Goal: Task Accomplishment & Management: Complete application form

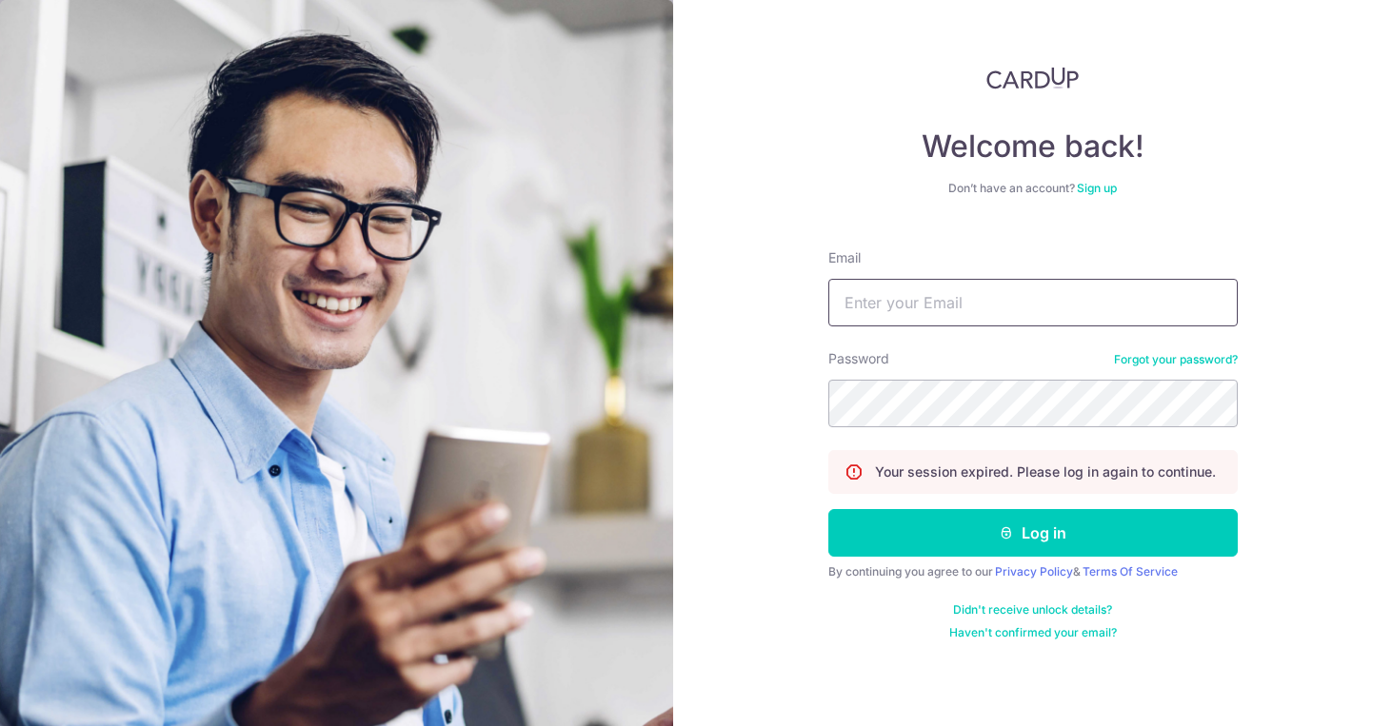
type input "[EMAIL_ADDRESS][DOMAIN_NAME]"
click at [1032, 533] on button "Log in" at bounding box center [1032, 533] width 409 height 48
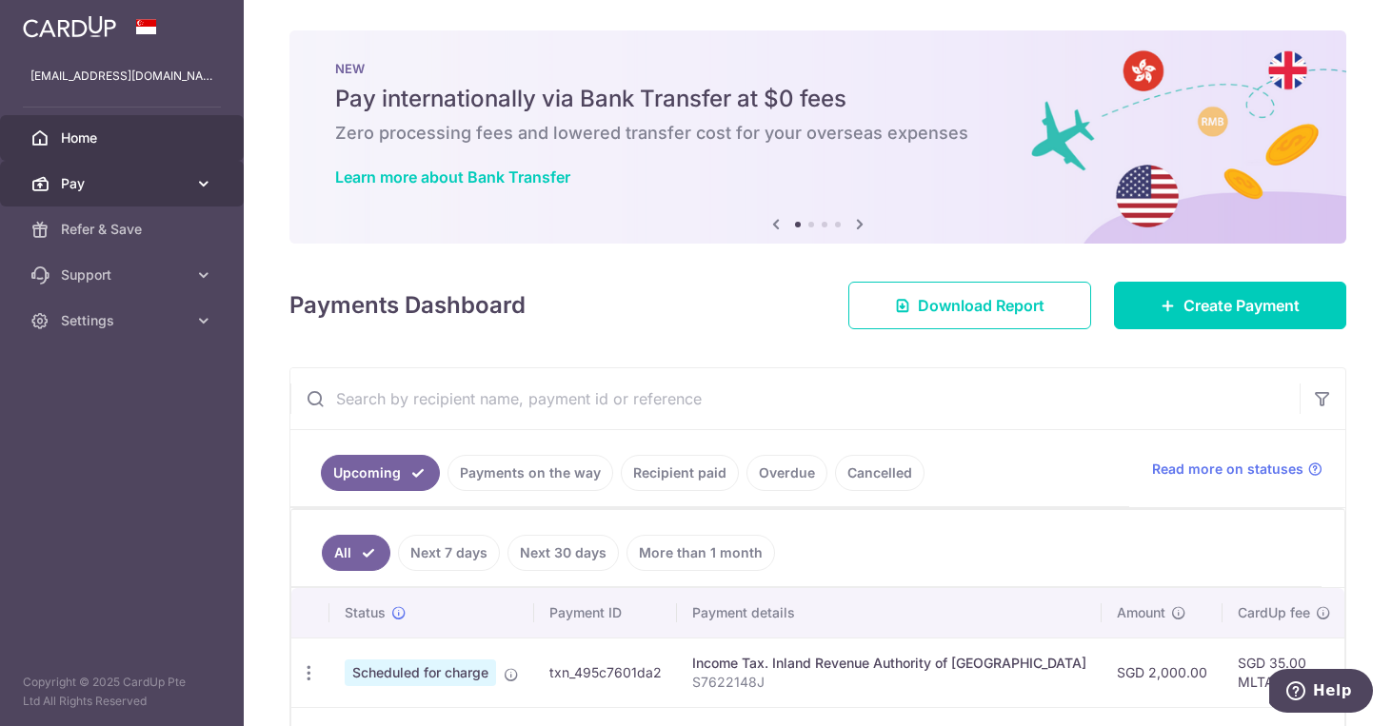
click at [89, 185] on span "Pay" at bounding box center [124, 183] width 126 height 19
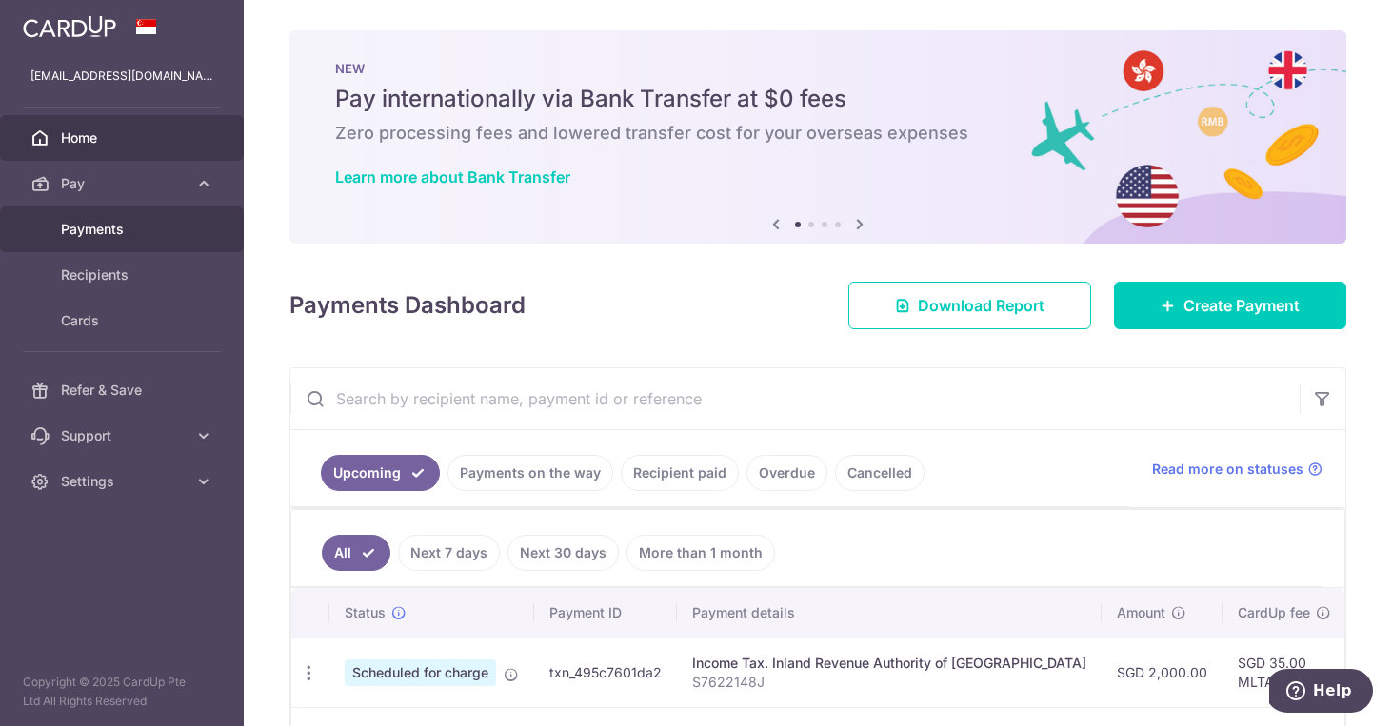
click at [94, 236] on span "Payments" at bounding box center [124, 229] width 126 height 19
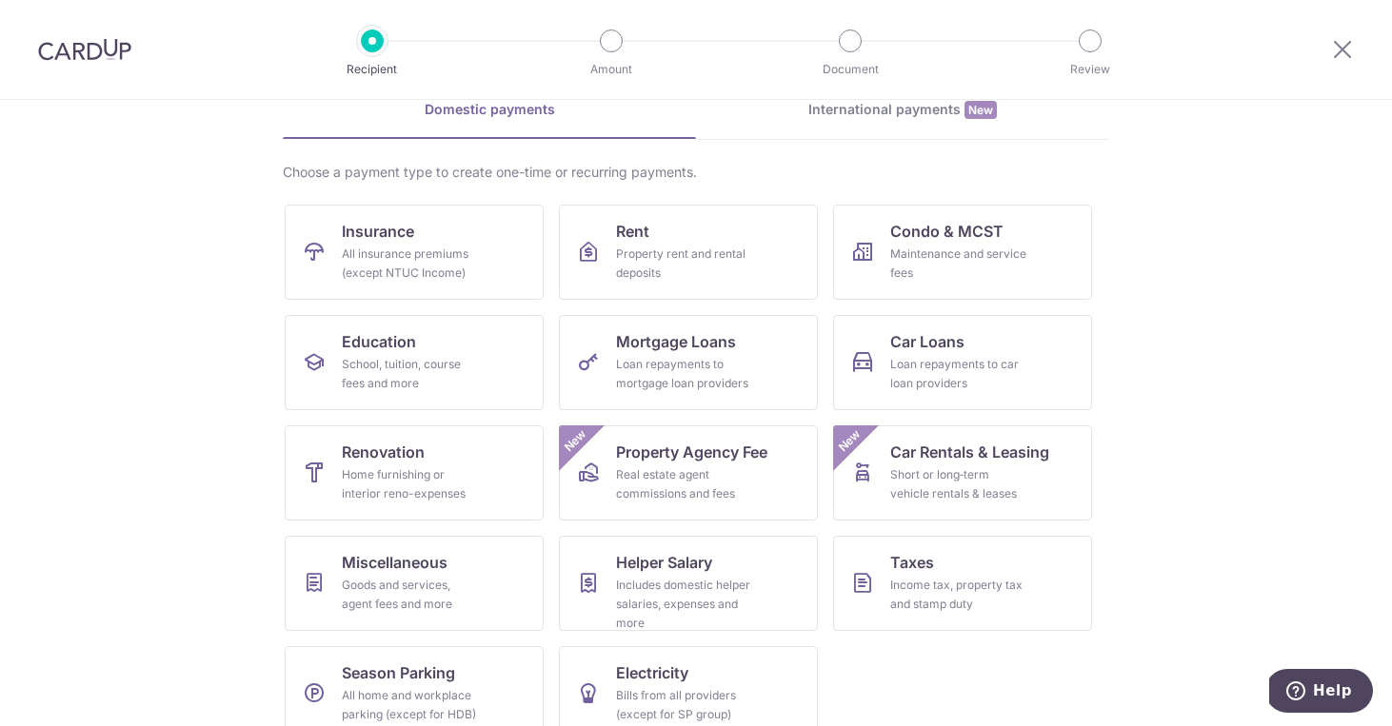
scroll to position [104, 0]
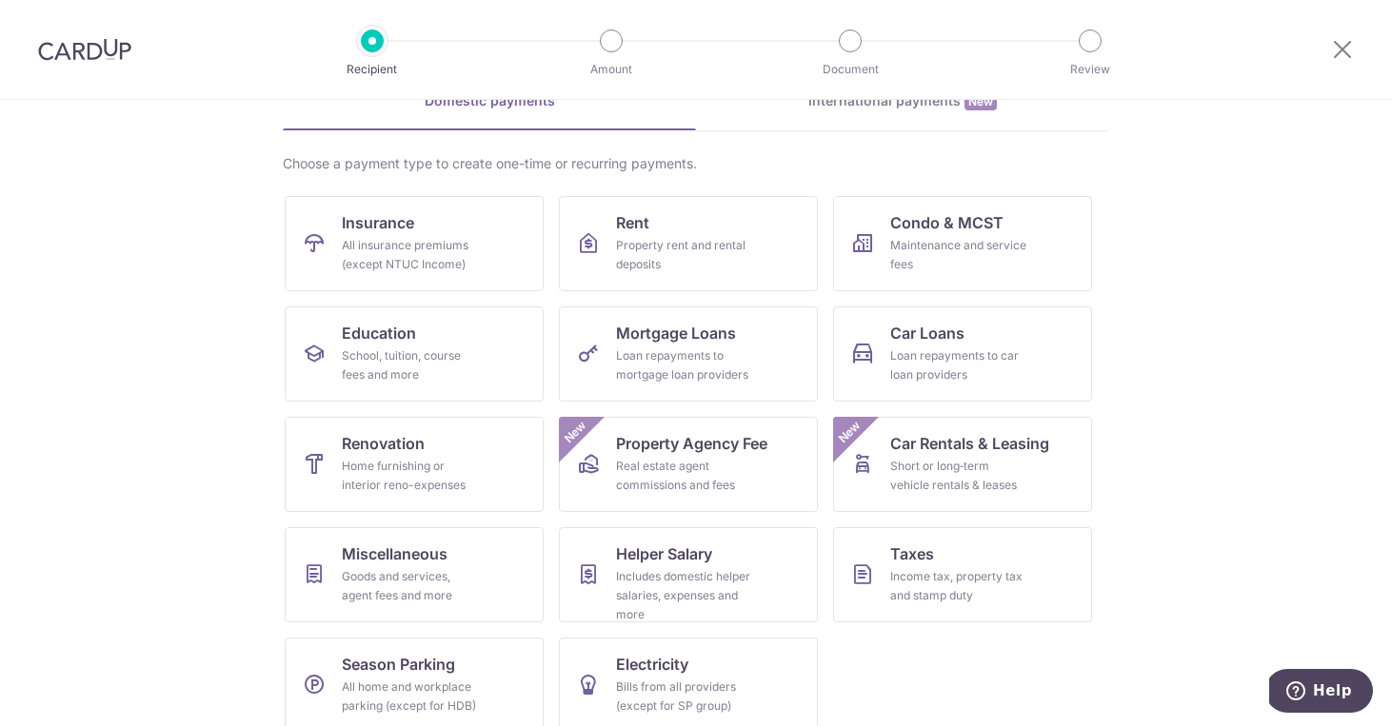
click at [150, 393] on section "What would you like to pay for? Domestic payments International payments New Ch…" at bounding box center [696, 413] width 1392 height 626
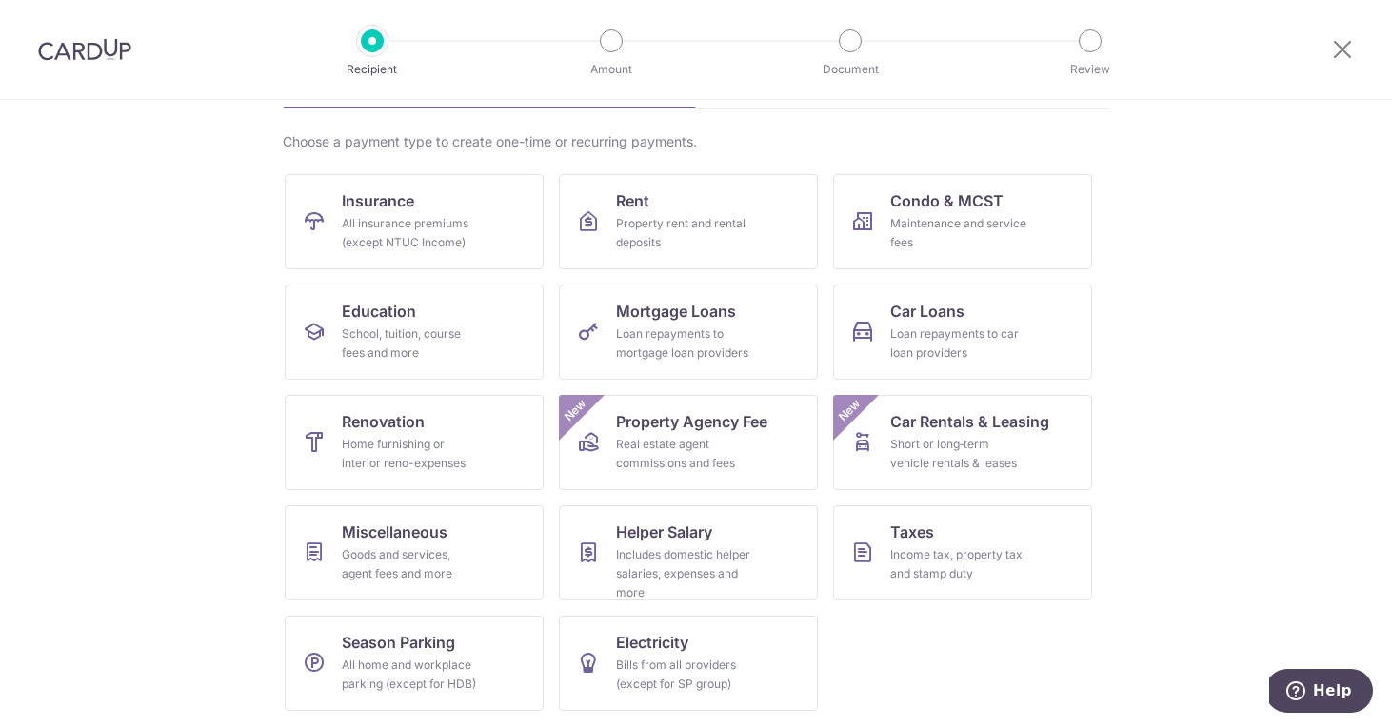
scroll to position [126, 0]
click at [683, 536] on span "Helper Salary" at bounding box center [664, 532] width 96 height 23
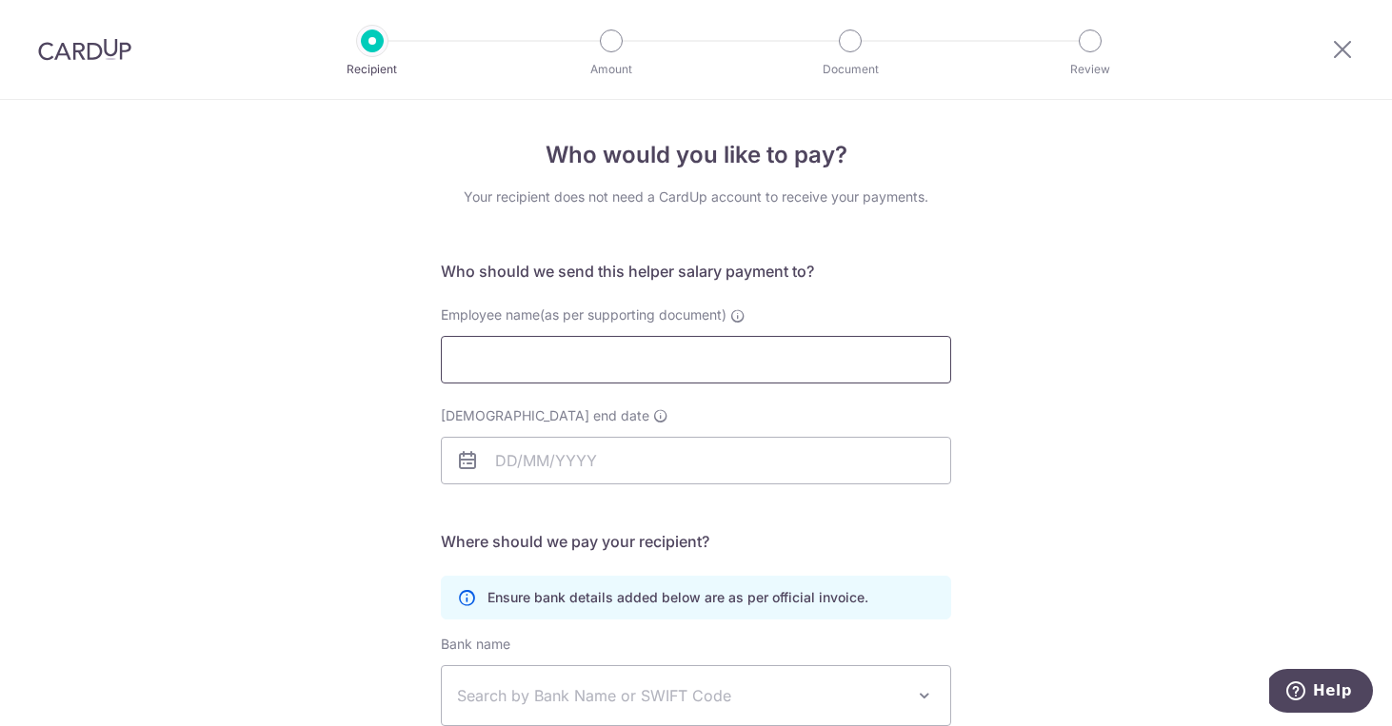
click at [668, 349] on input "Employee name(as per supporting document)" at bounding box center [696, 360] width 510 height 48
type input "Naw Hser Gay"
click at [640, 471] on input "Employment contract end date" at bounding box center [696, 461] width 510 height 48
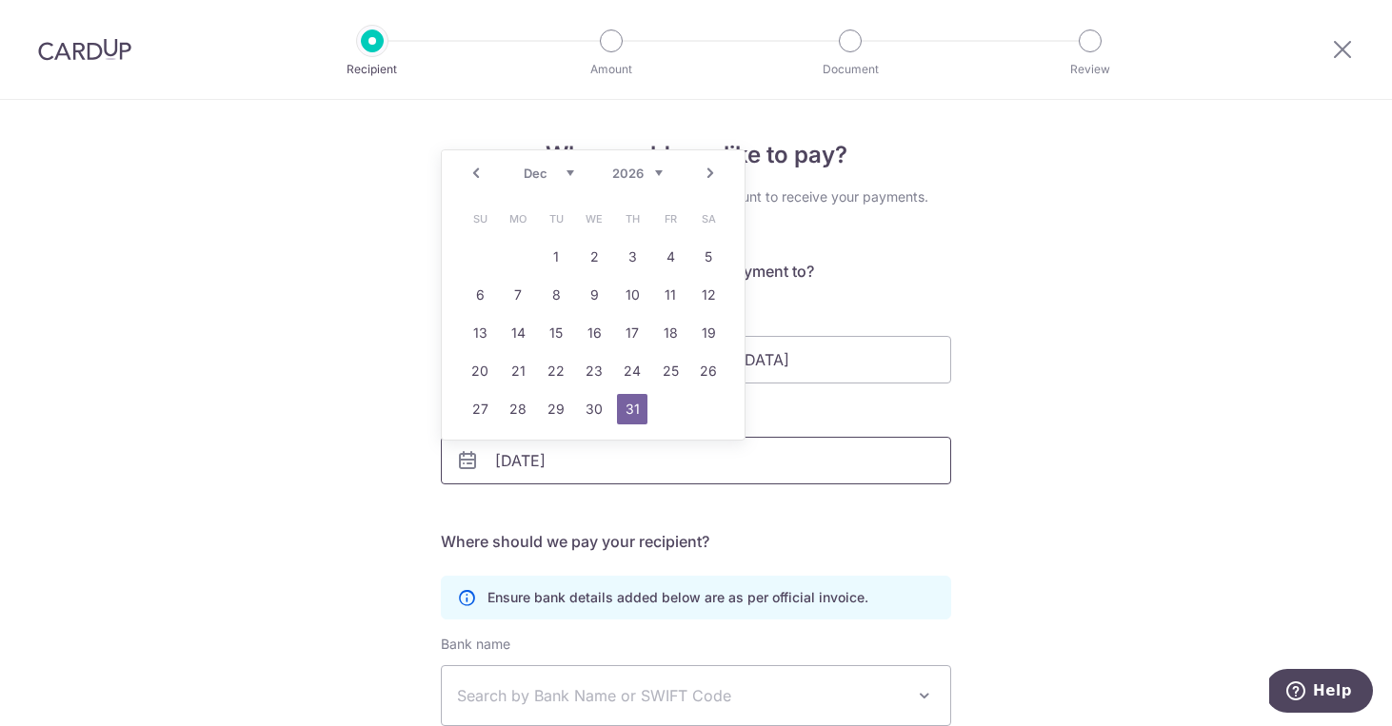
type input "31/12/2026"
click at [1032, 619] on div "Who would you like to pay? Your recipient does not need a CardUp account to rec…" at bounding box center [696, 553] width 1392 height 906
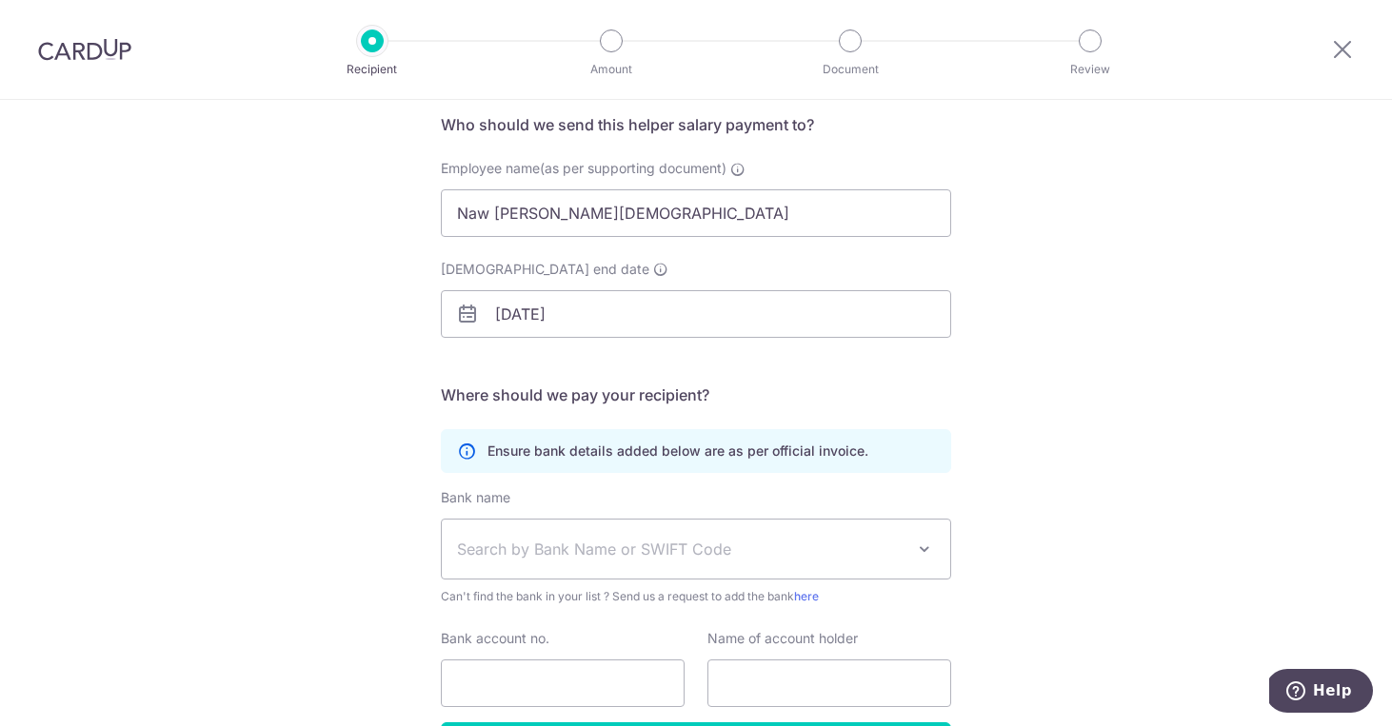
scroll to position [156, 0]
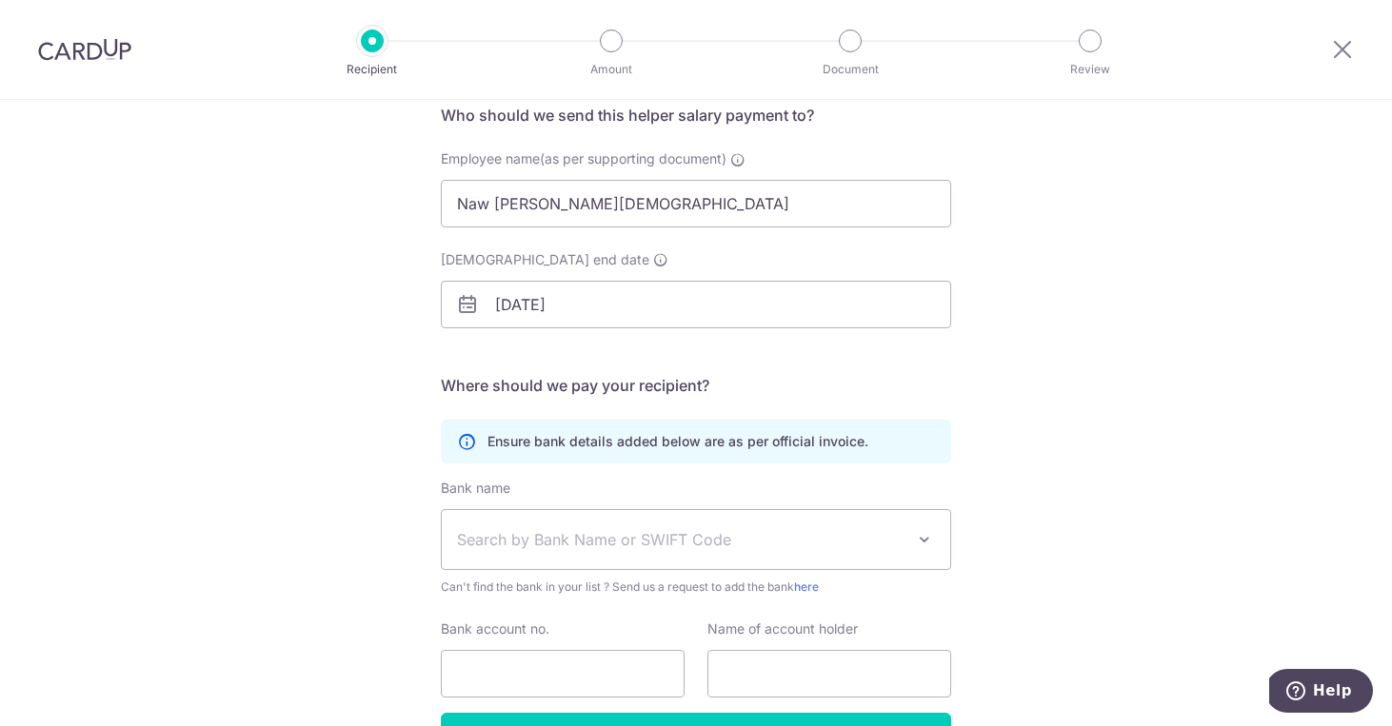
click at [639, 544] on span "Search by Bank Name or SWIFT Code" at bounding box center [680, 539] width 447 height 23
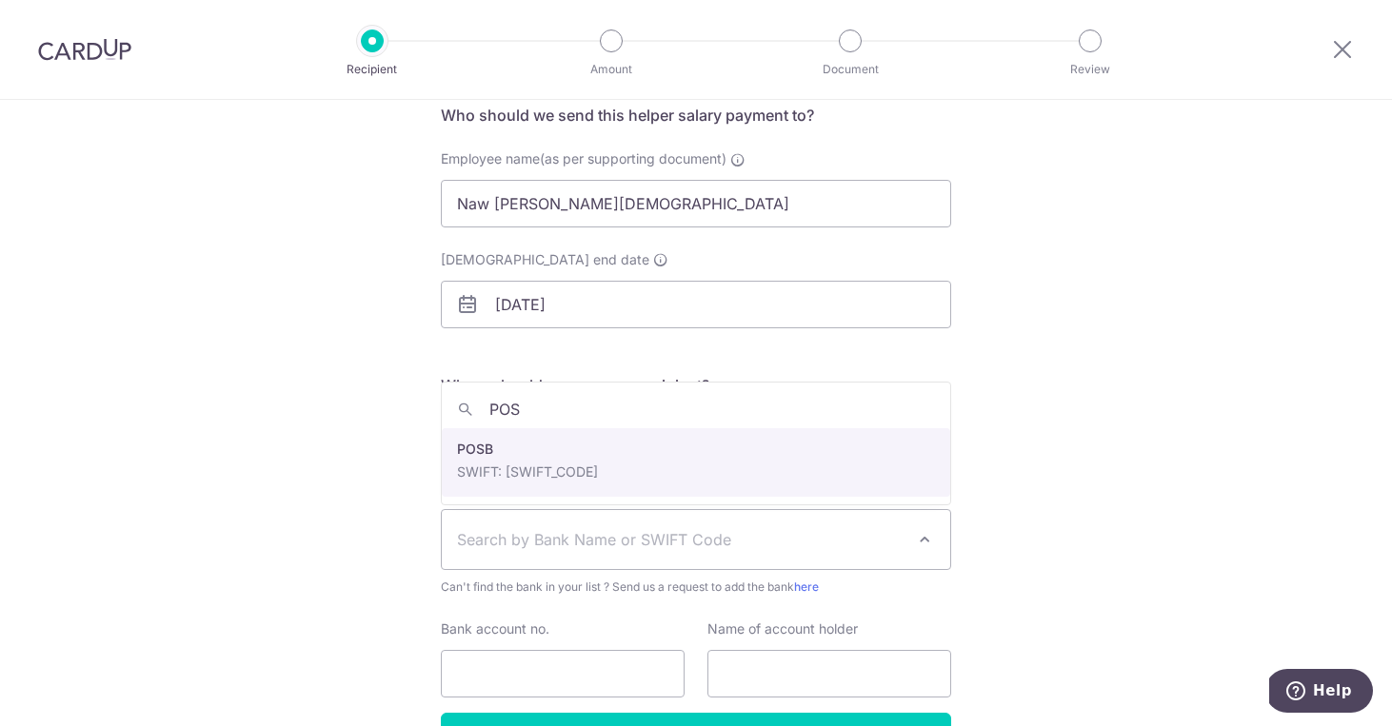
type input "POSB"
select select "19"
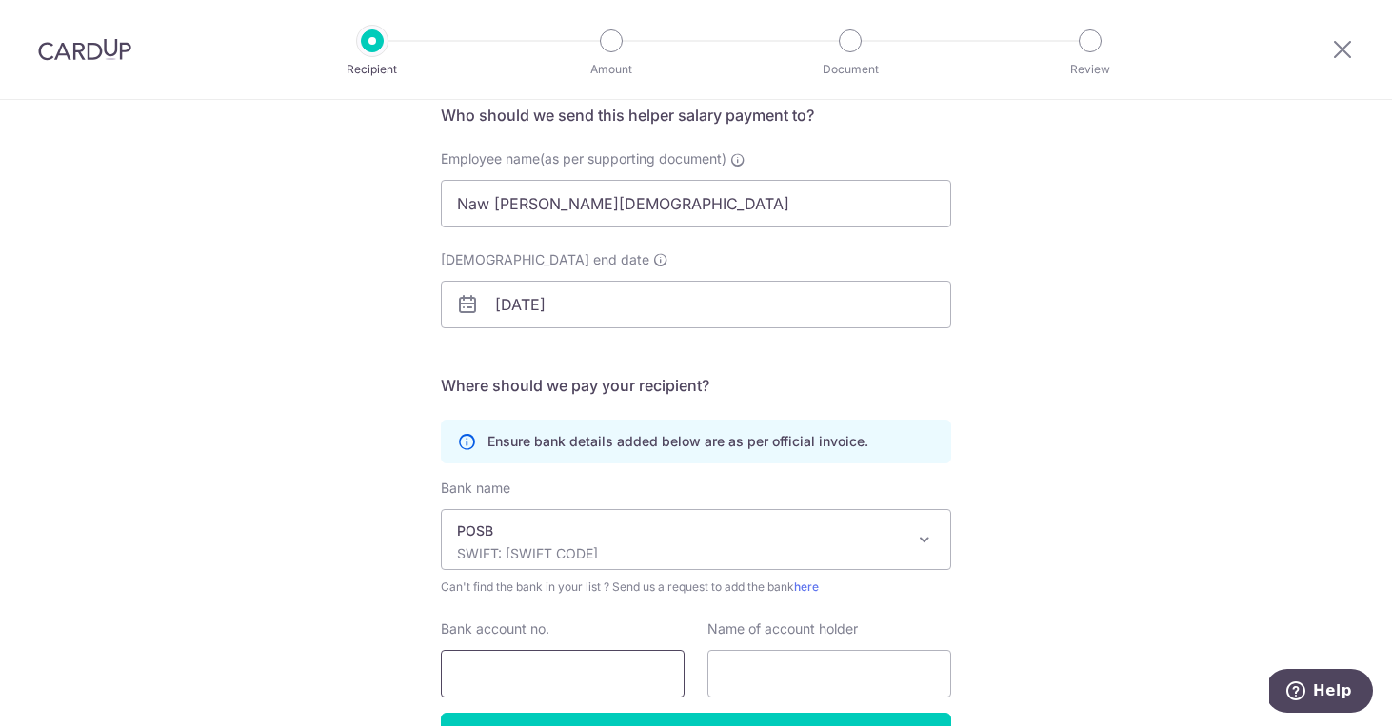
click at [536, 669] on input "Bank account no." at bounding box center [563, 674] width 244 height 48
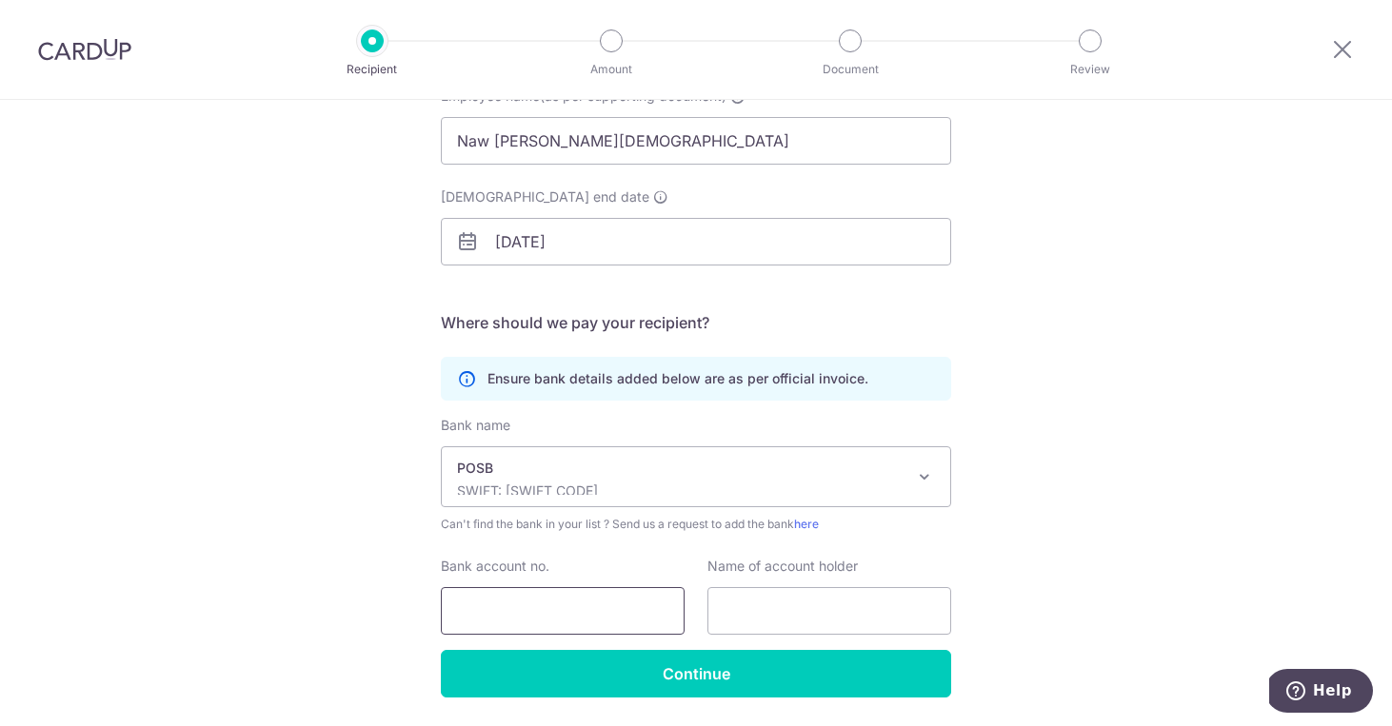
scroll to position [222, 0]
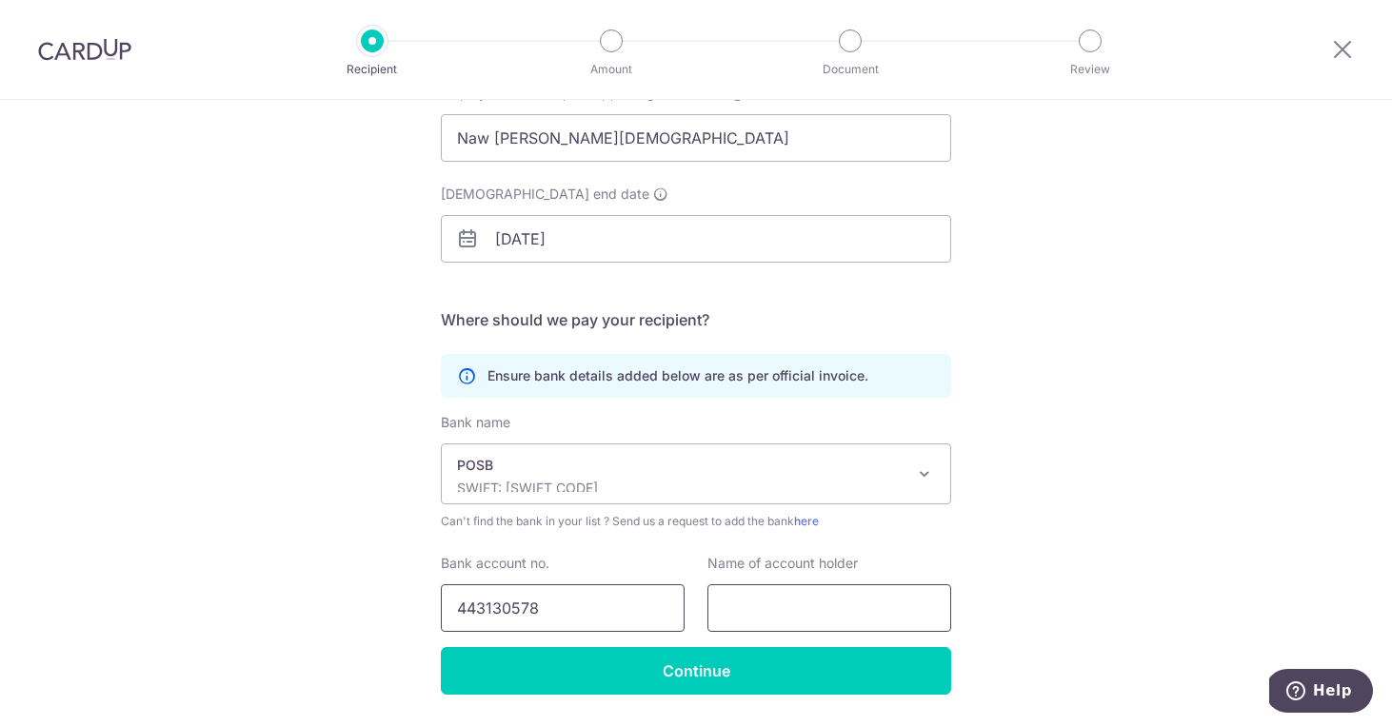
type input "443130578"
click at [778, 626] on input "text" at bounding box center [829, 608] width 244 height 48
type input "Naw Hser Gay"
click at [1010, 624] on div "Who would you like to pay? Your recipient does not need a CardUp account to rec…" at bounding box center [696, 331] width 1392 height 906
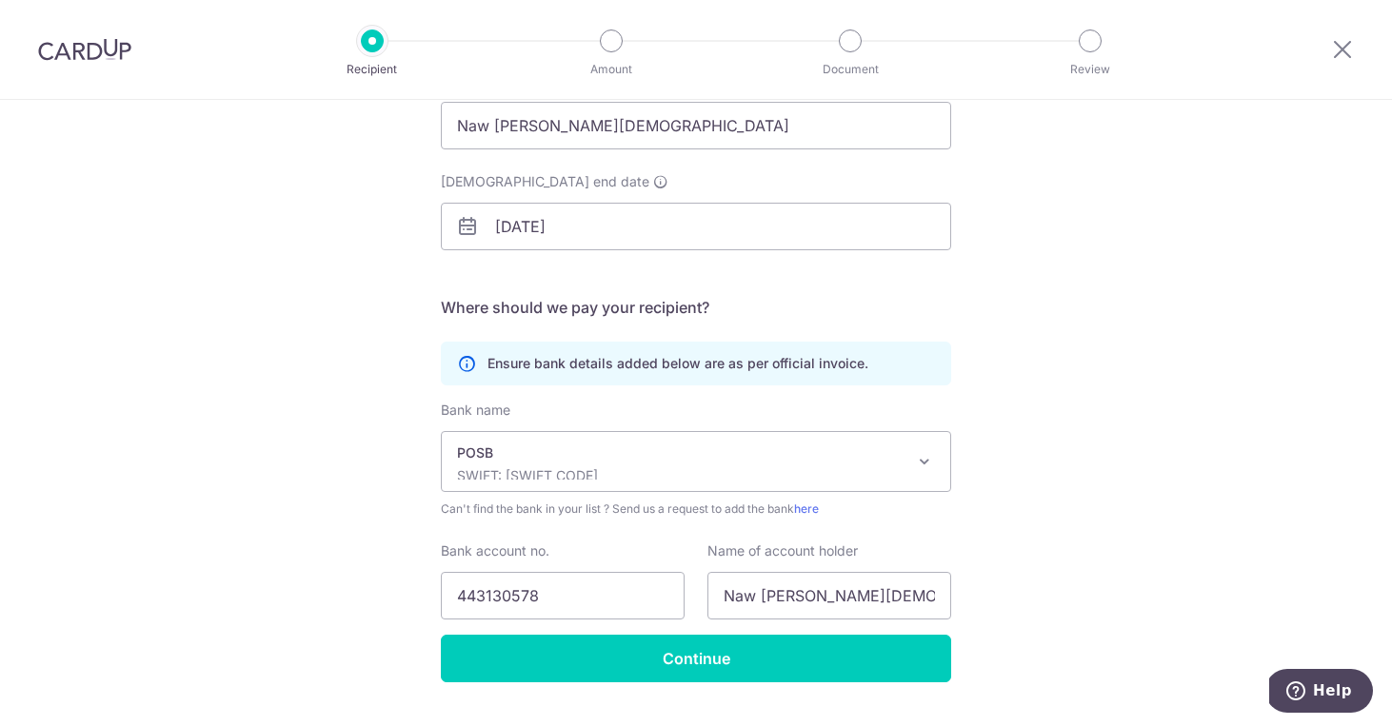
scroll to position [239, 0]
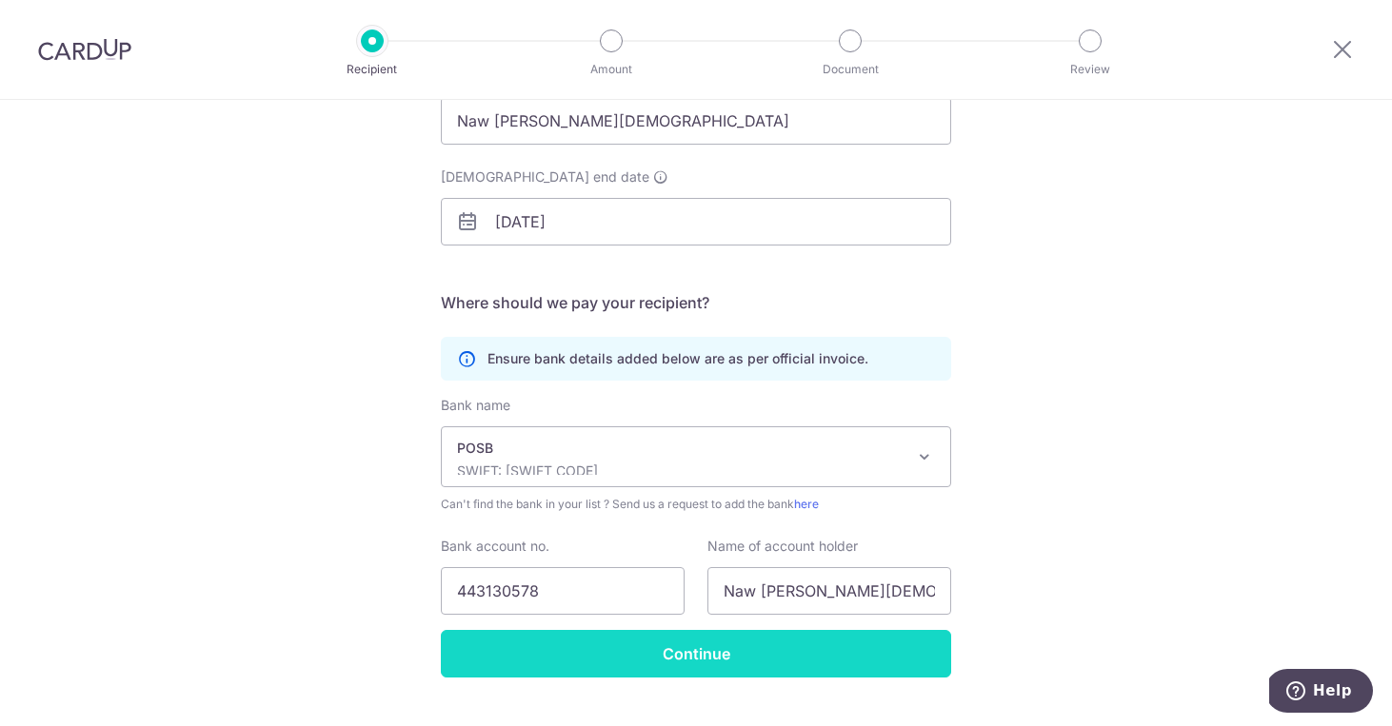
click at [800, 648] on input "Continue" at bounding box center [696, 654] width 510 height 48
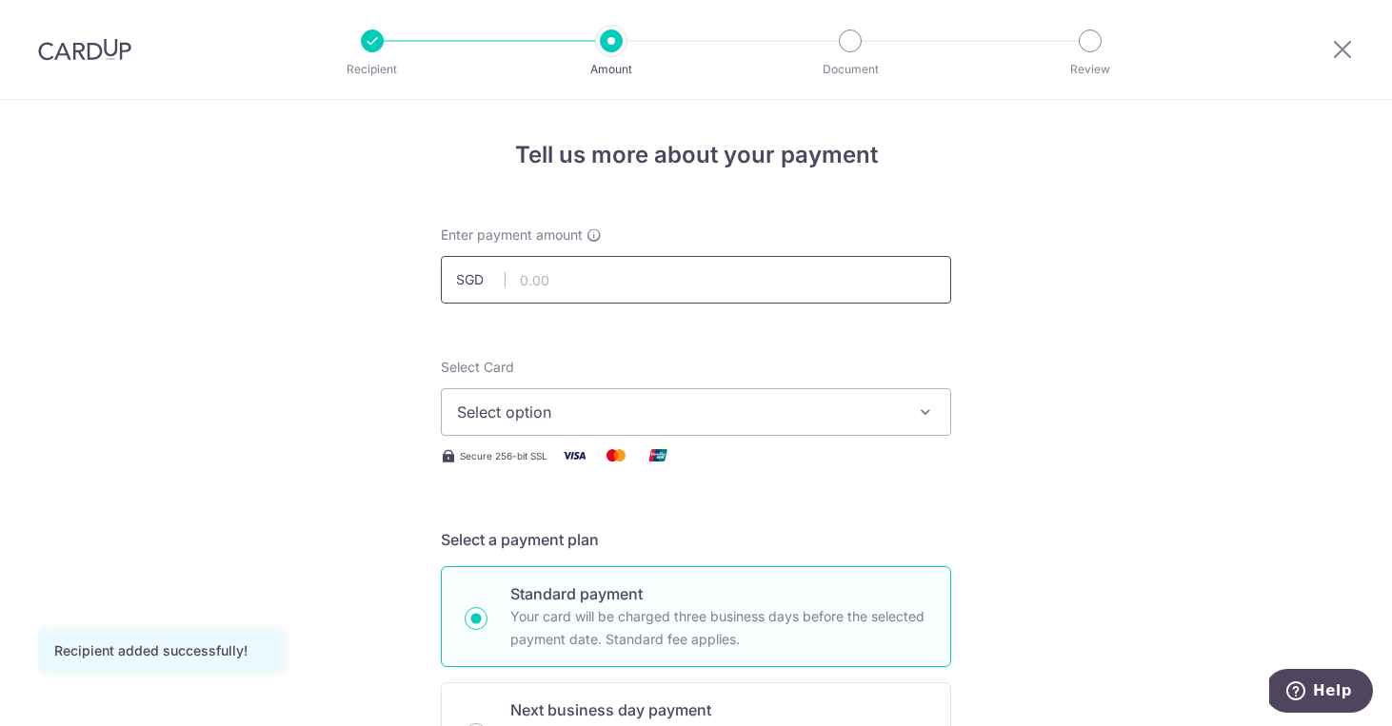
click at [742, 280] on input "text" at bounding box center [696, 280] width 510 height 48
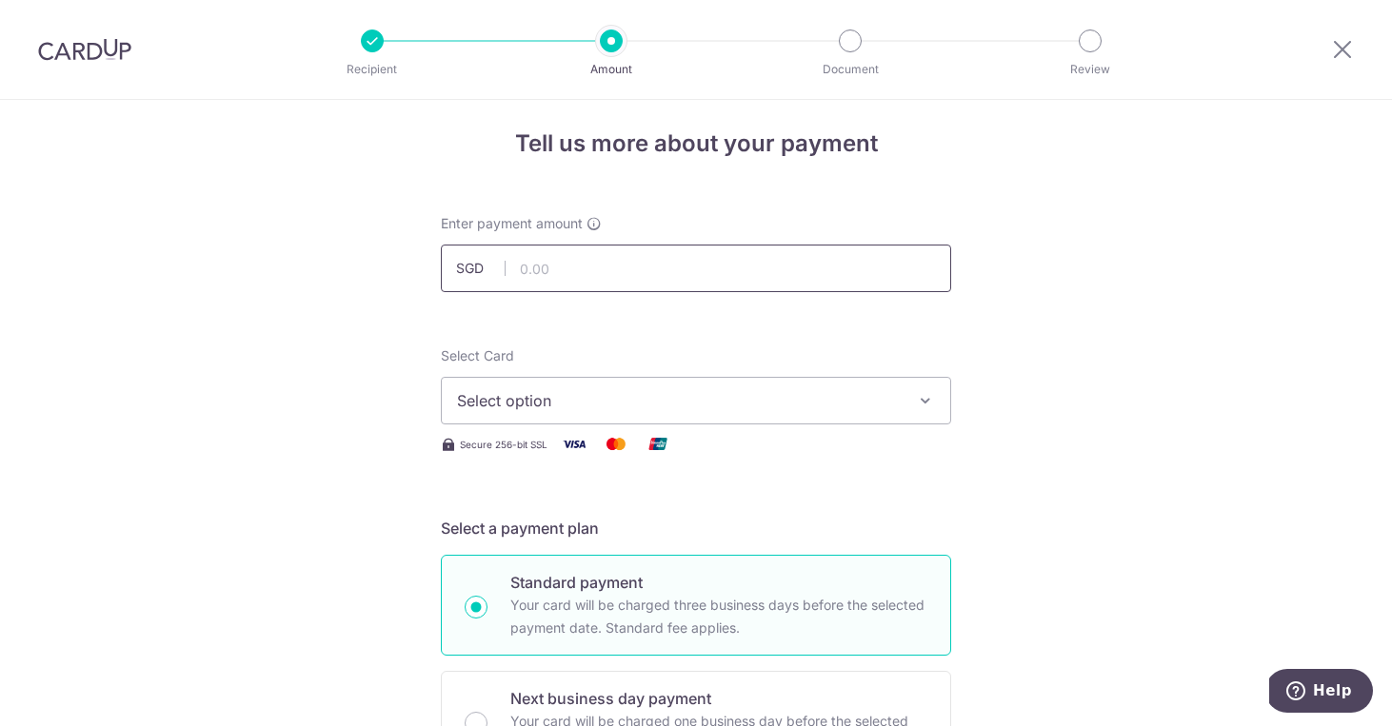
scroll to position [2, 0]
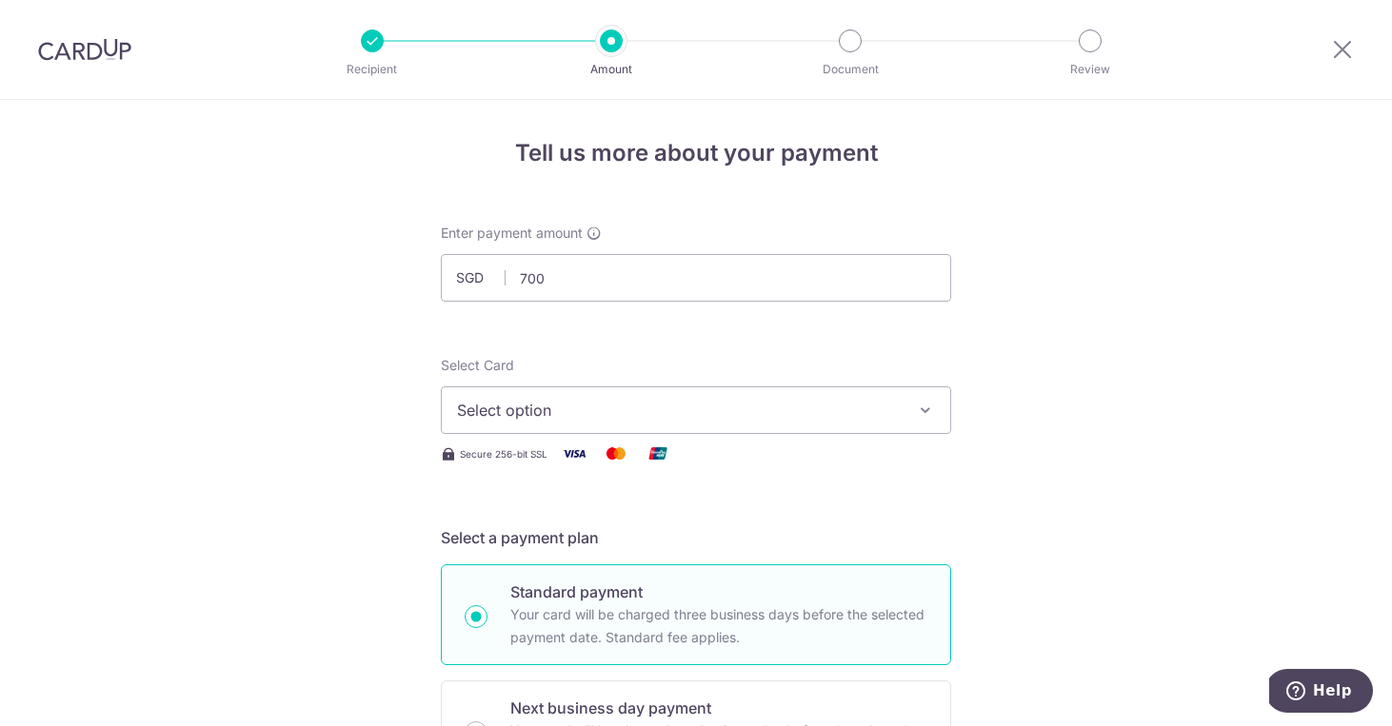
type input "700.00"
click at [518, 414] on span "Select option" at bounding box center [679, 410] width 444 height 23
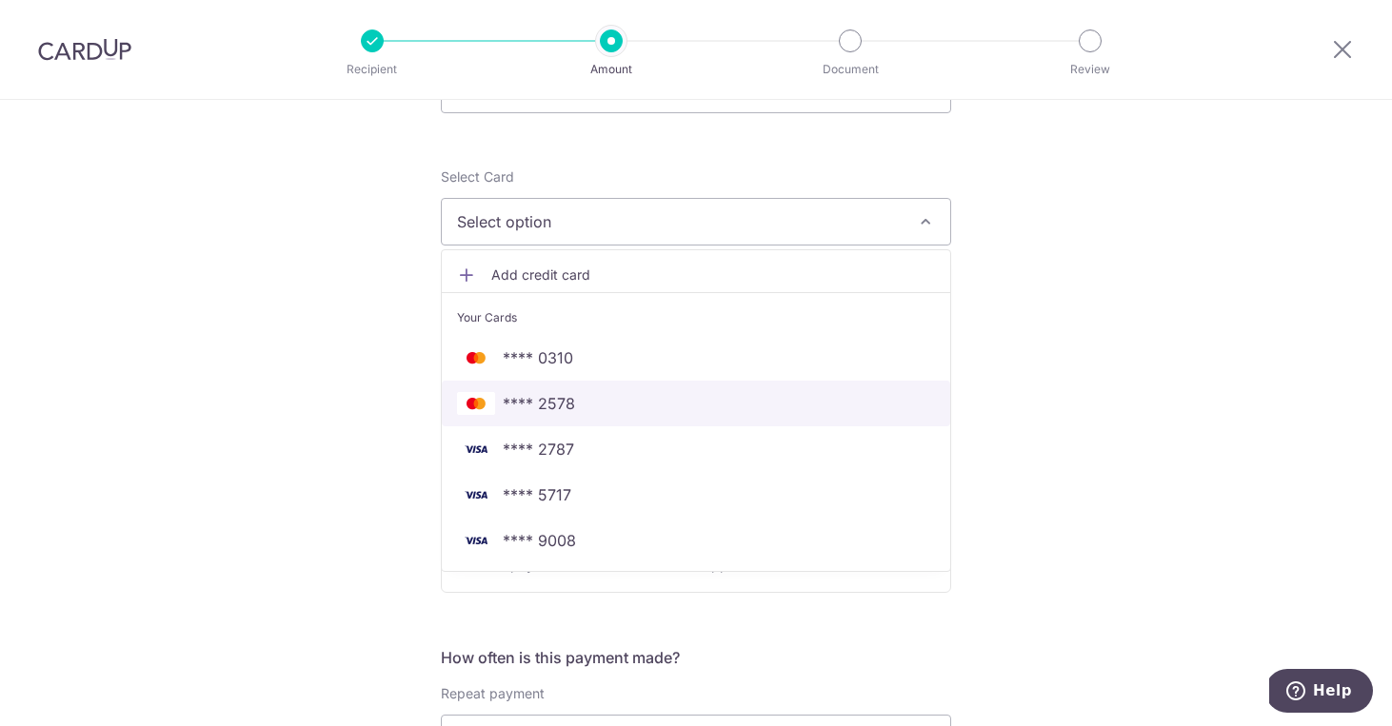
scroll to position [202, 0]
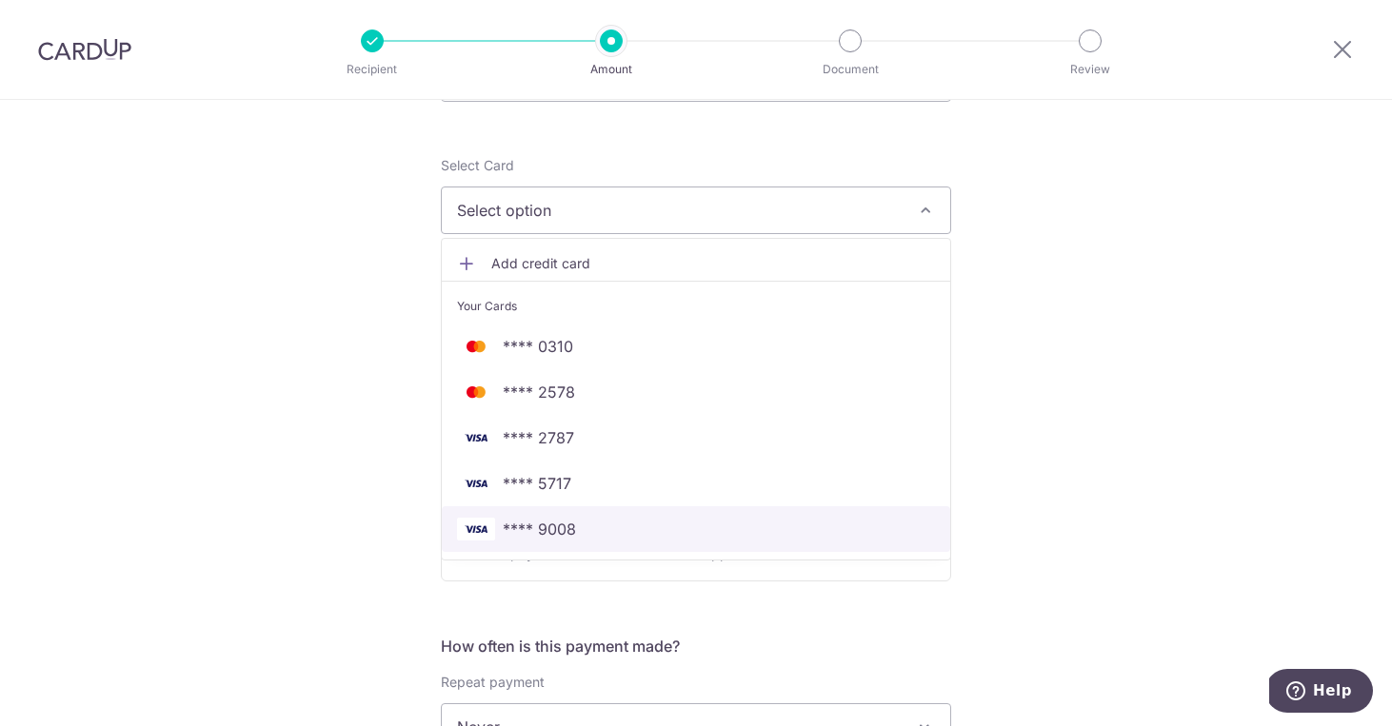
click at [633, 533] on span "**** 9008" at bounding box center [696, 529] width 478 height 23
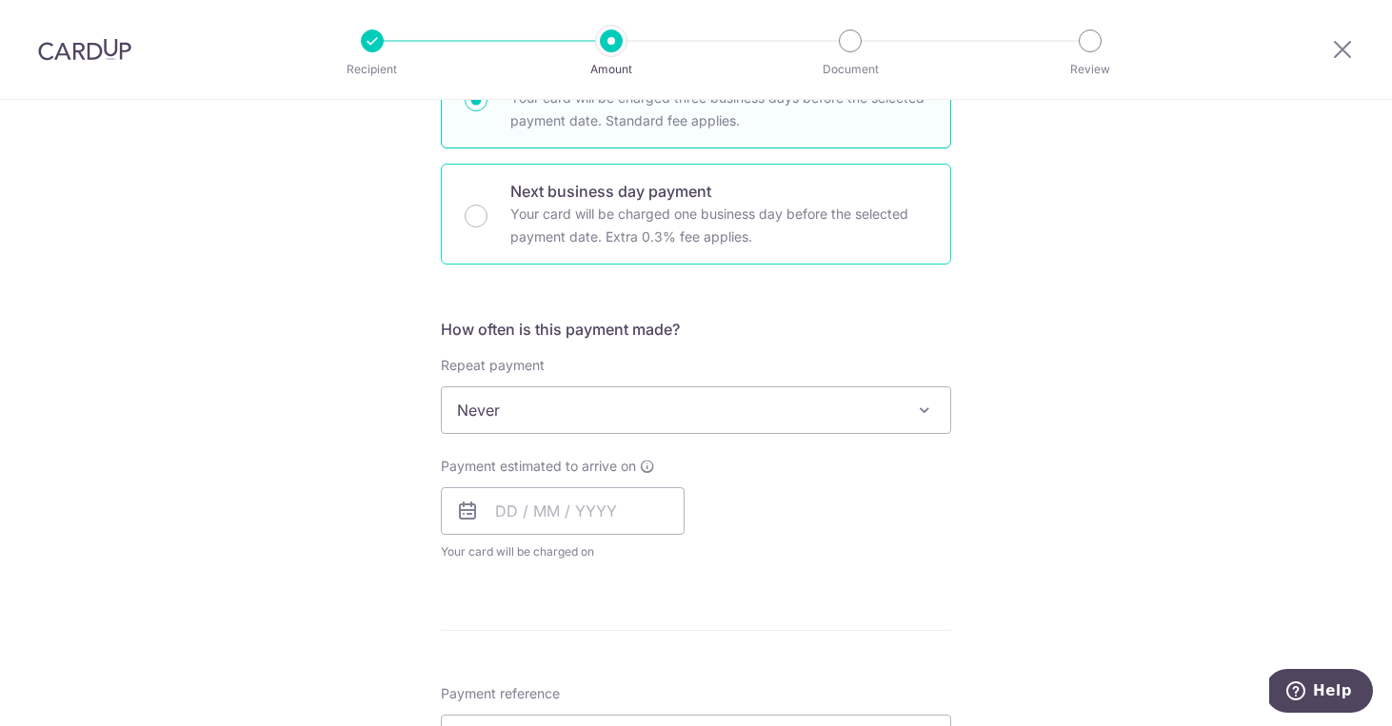
scroll to position [522, 0]
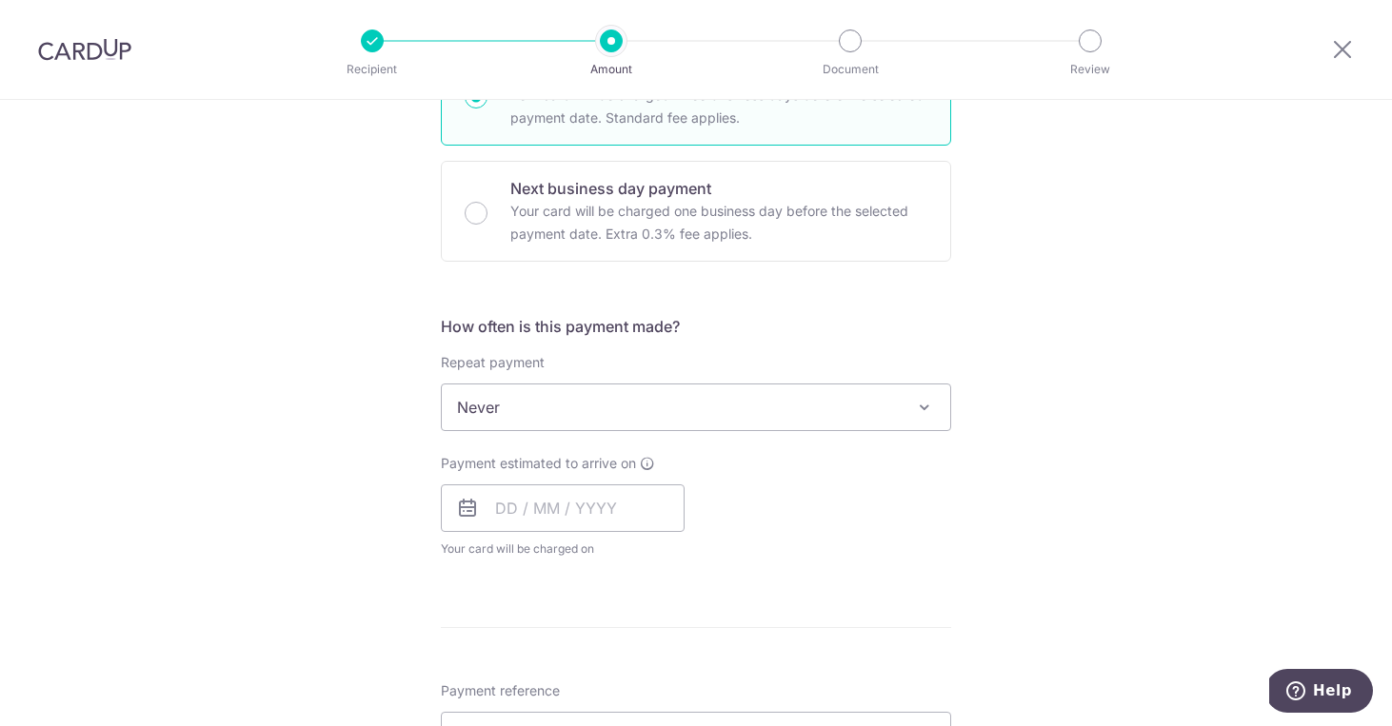
click at [652, 414] on span "Never" at bounding box center [696, 408] width 508 height 46
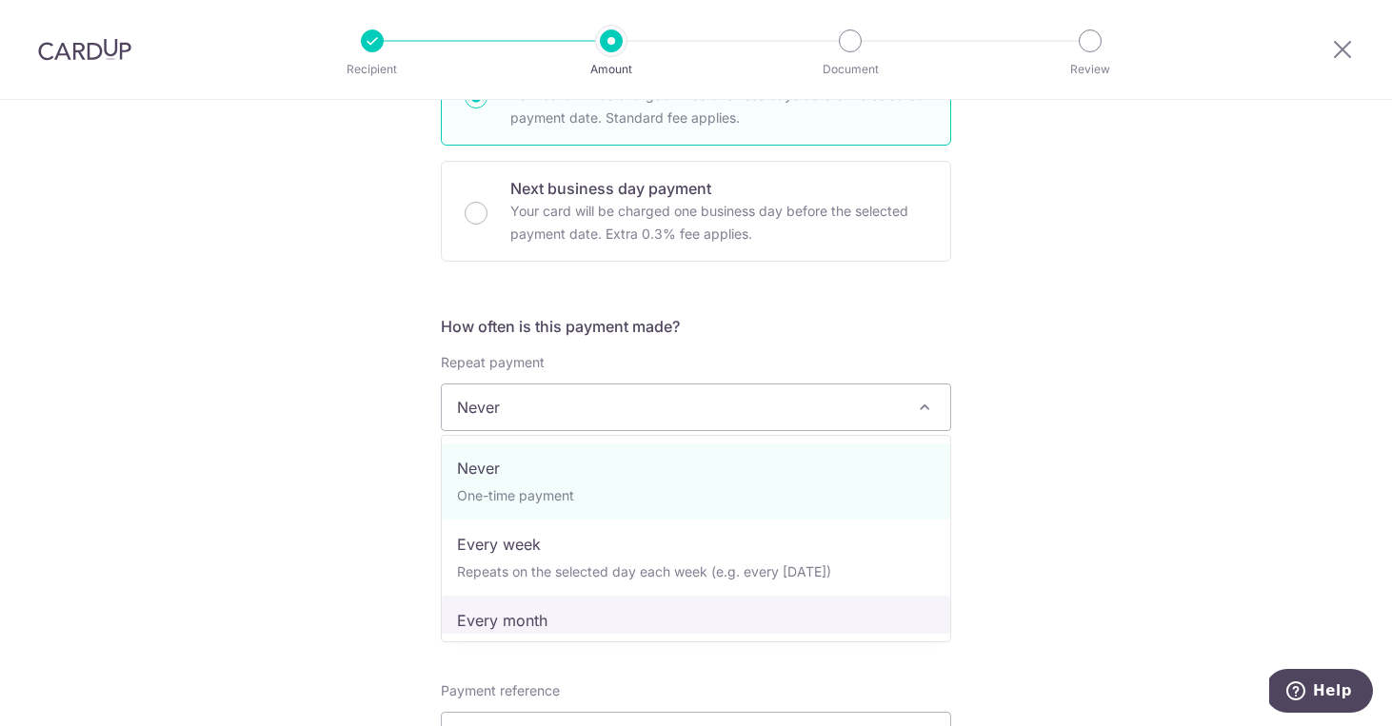
select select "3"
type input "31/12/2026"
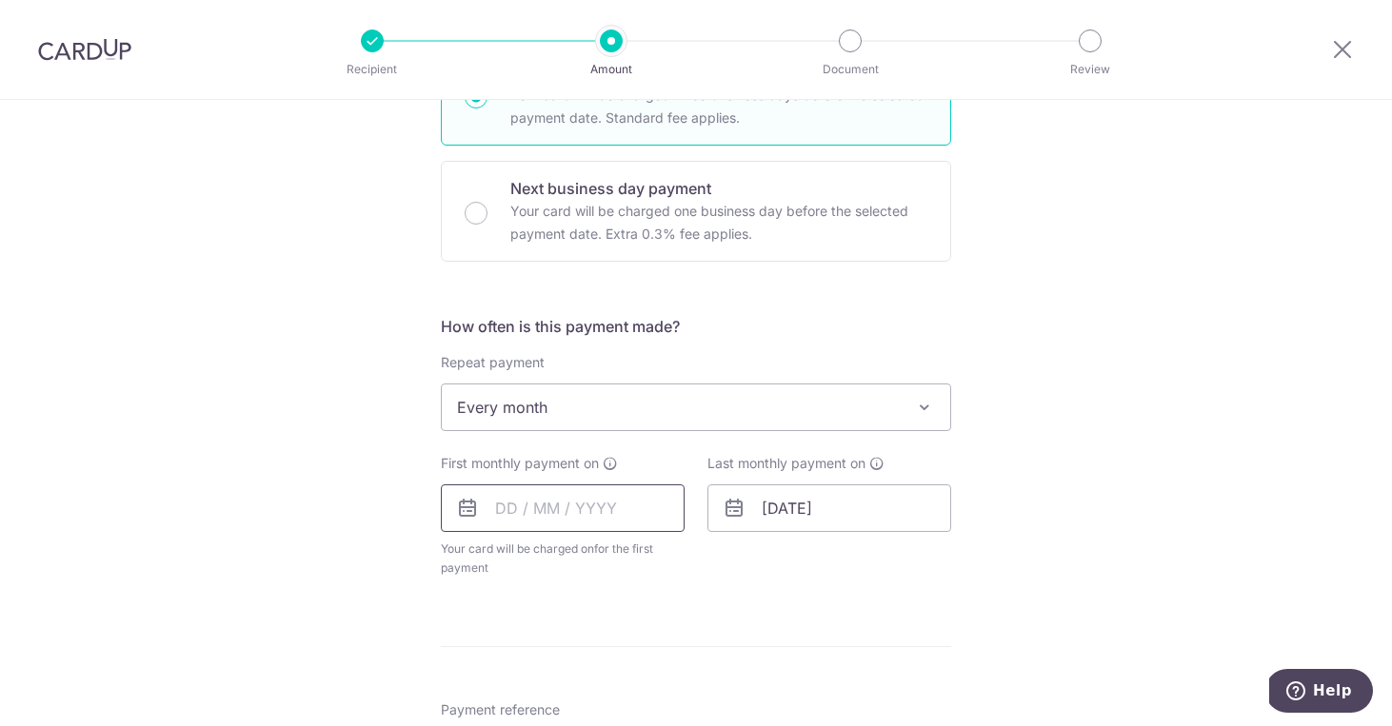
click at [592, 509] on input "text" at bounding box center [563, 508] width 244 height 48
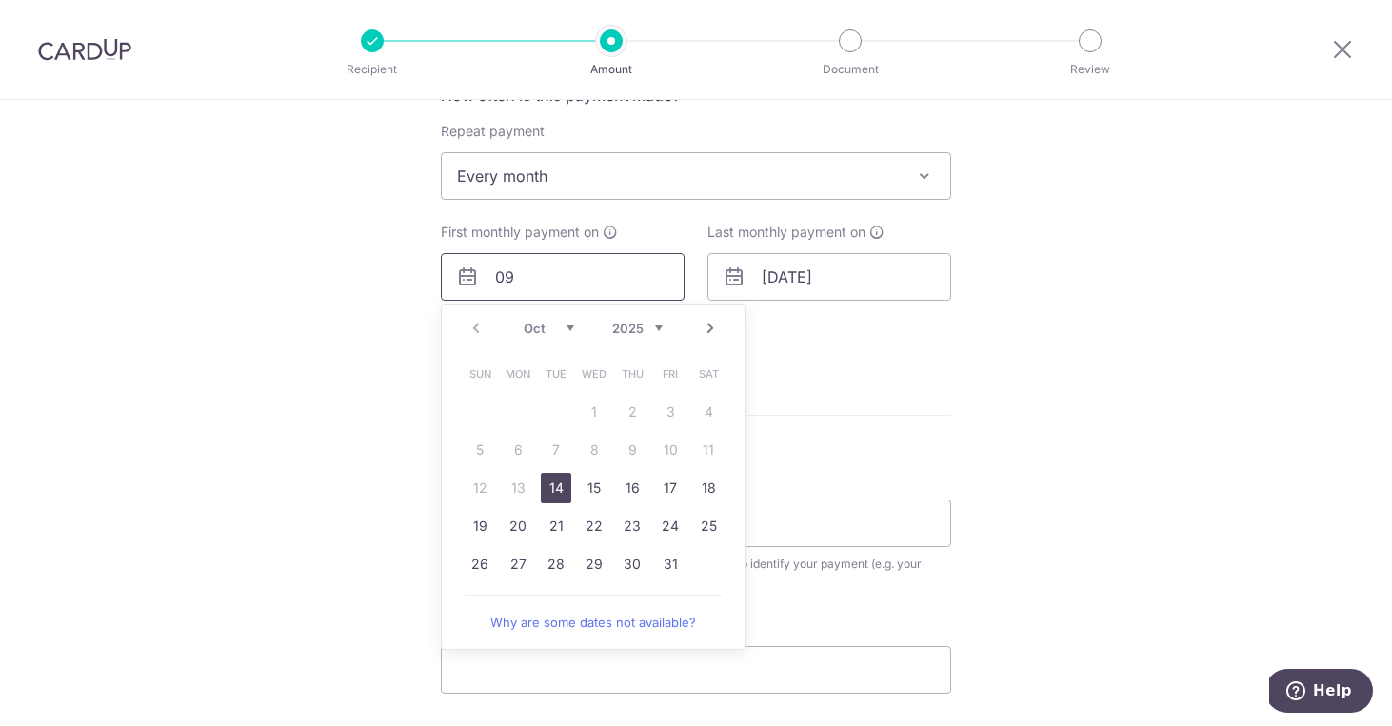
scroll to position [761, 0]
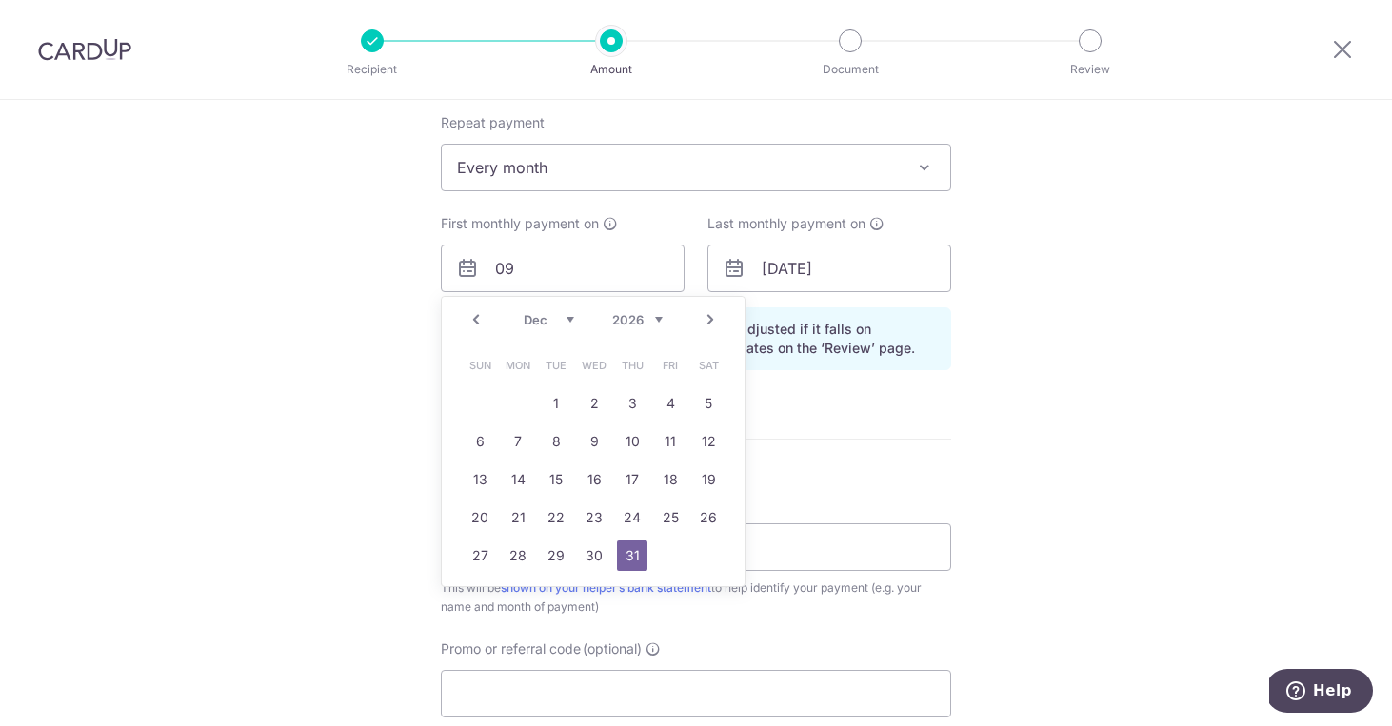
click at [1067, 377] on div "Tell us more about your payment Enter payment amount SGD 700.00 700.00 Recipien…" at bounding box center [696, 224] width 1392 height 1773
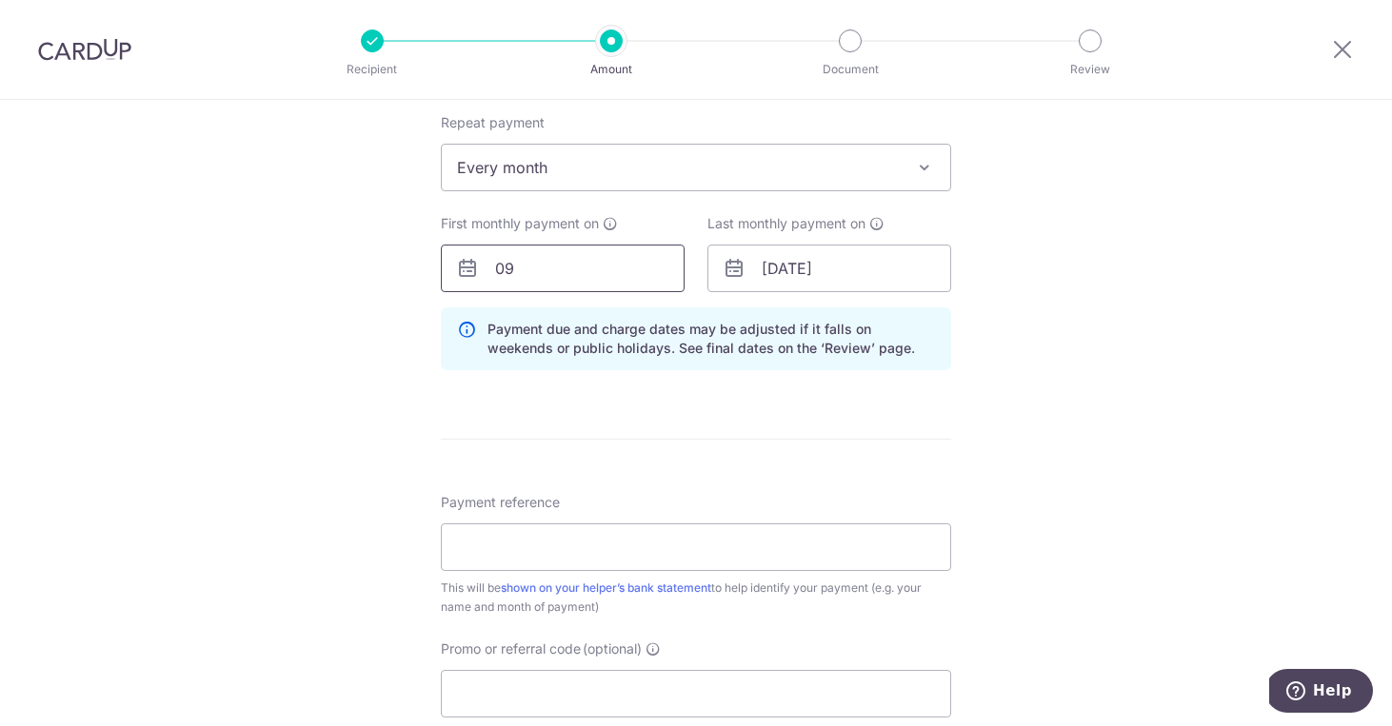
click at [540, 264] on input "09" at bounding box center [563, 269] width 244 height 48
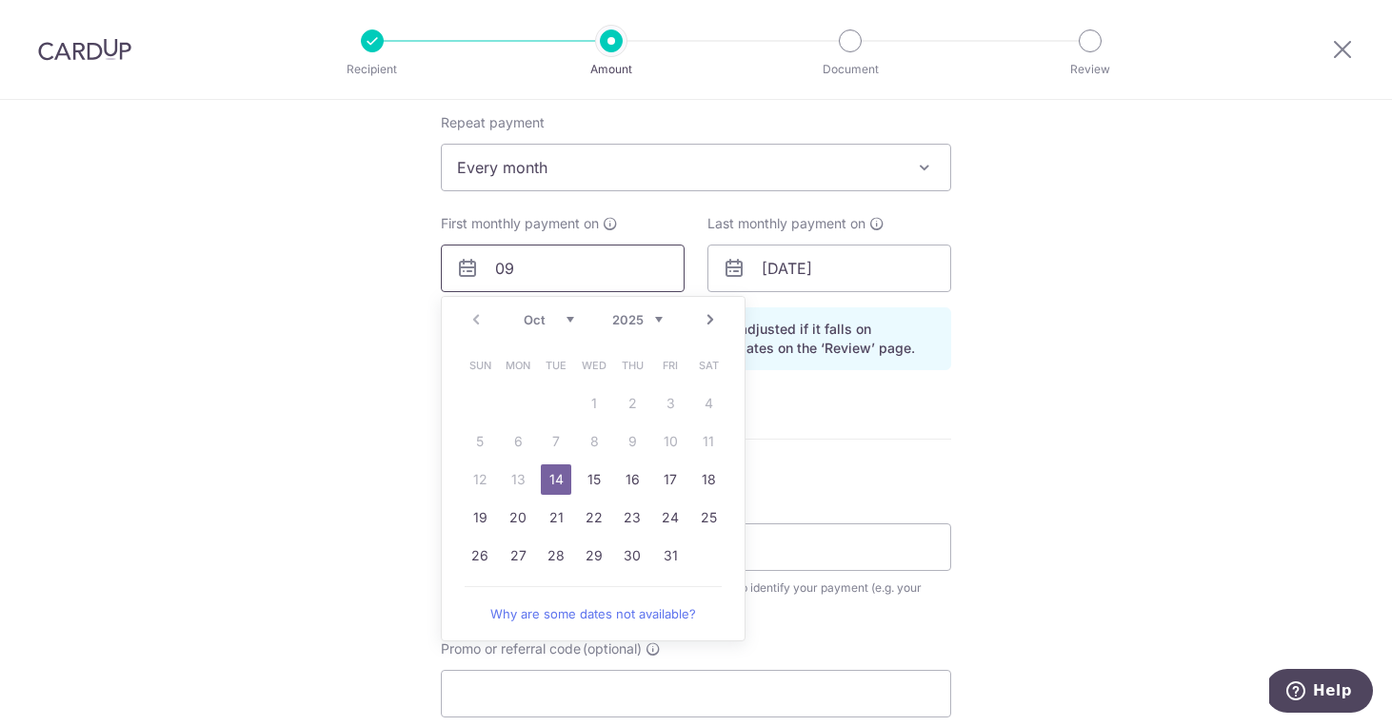
type input "0"
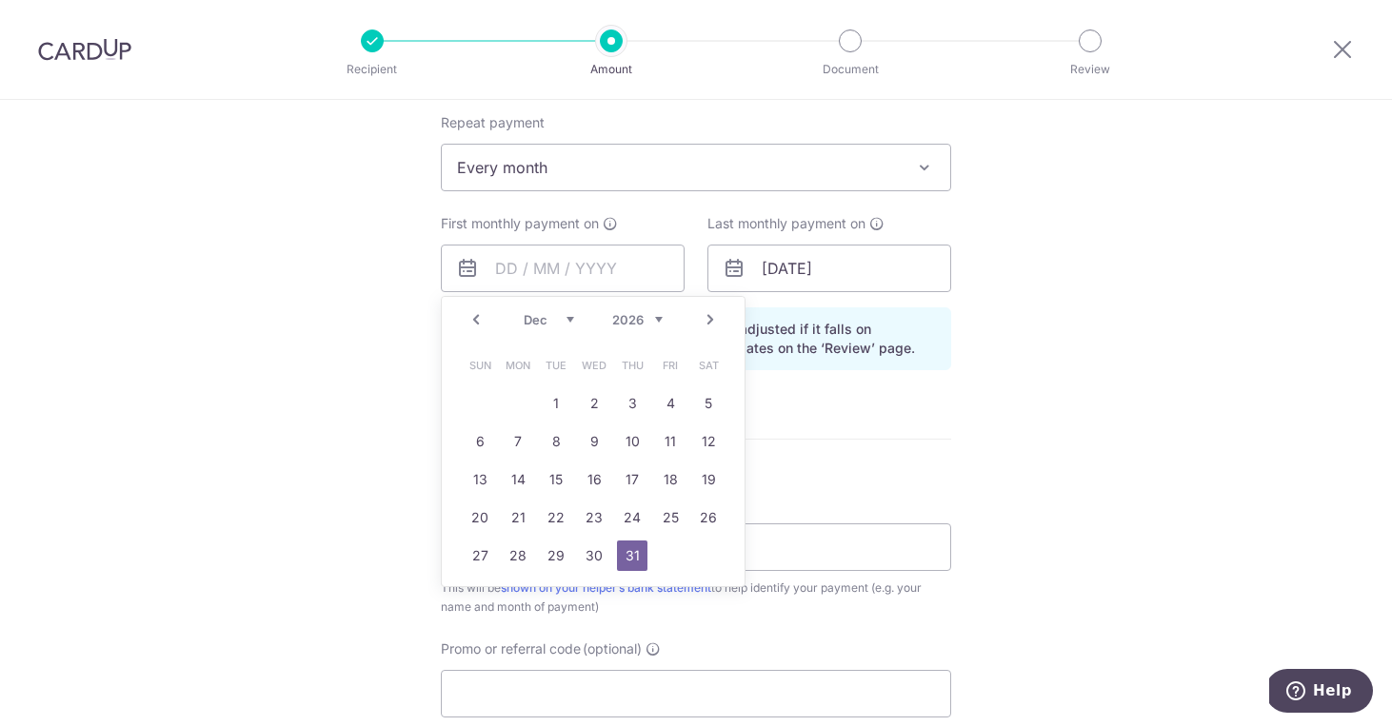
click at [631, 559] on link "31" at bounding box center [632, 556] width 30 height 30
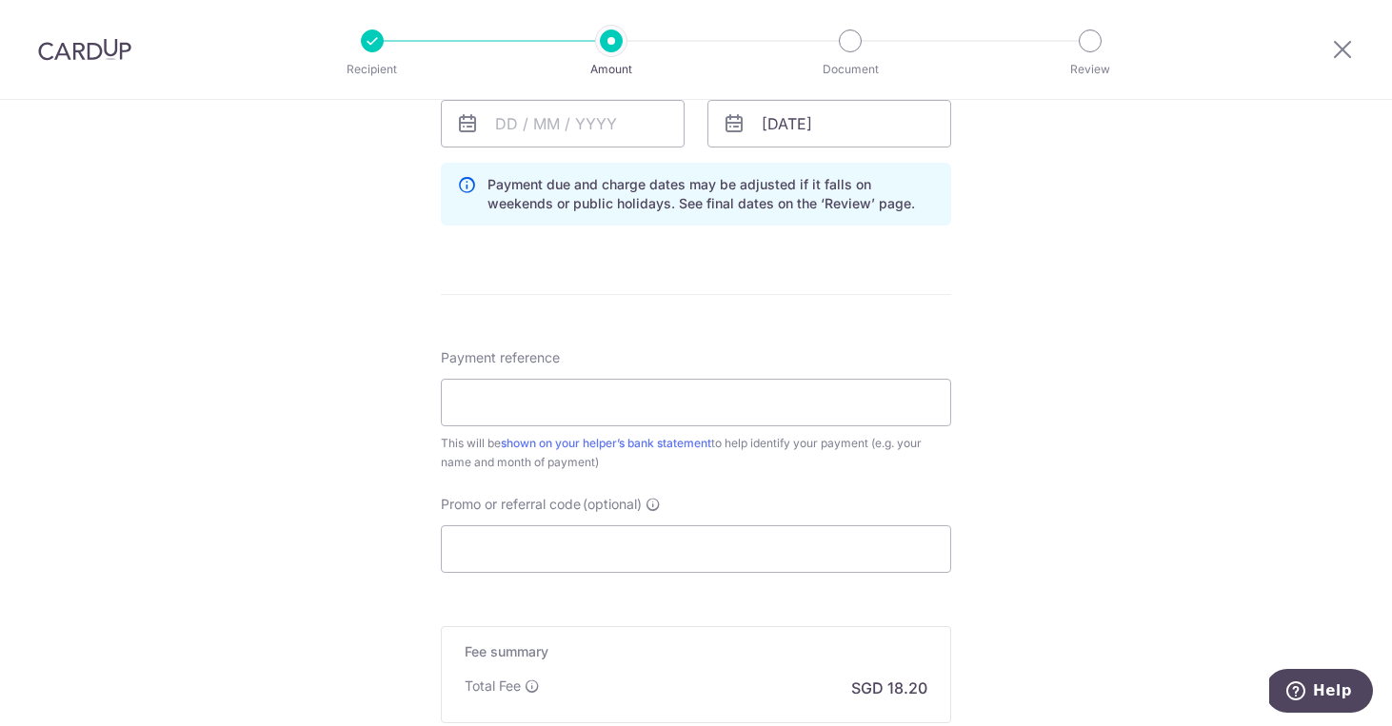
scroll to position [921, 0]
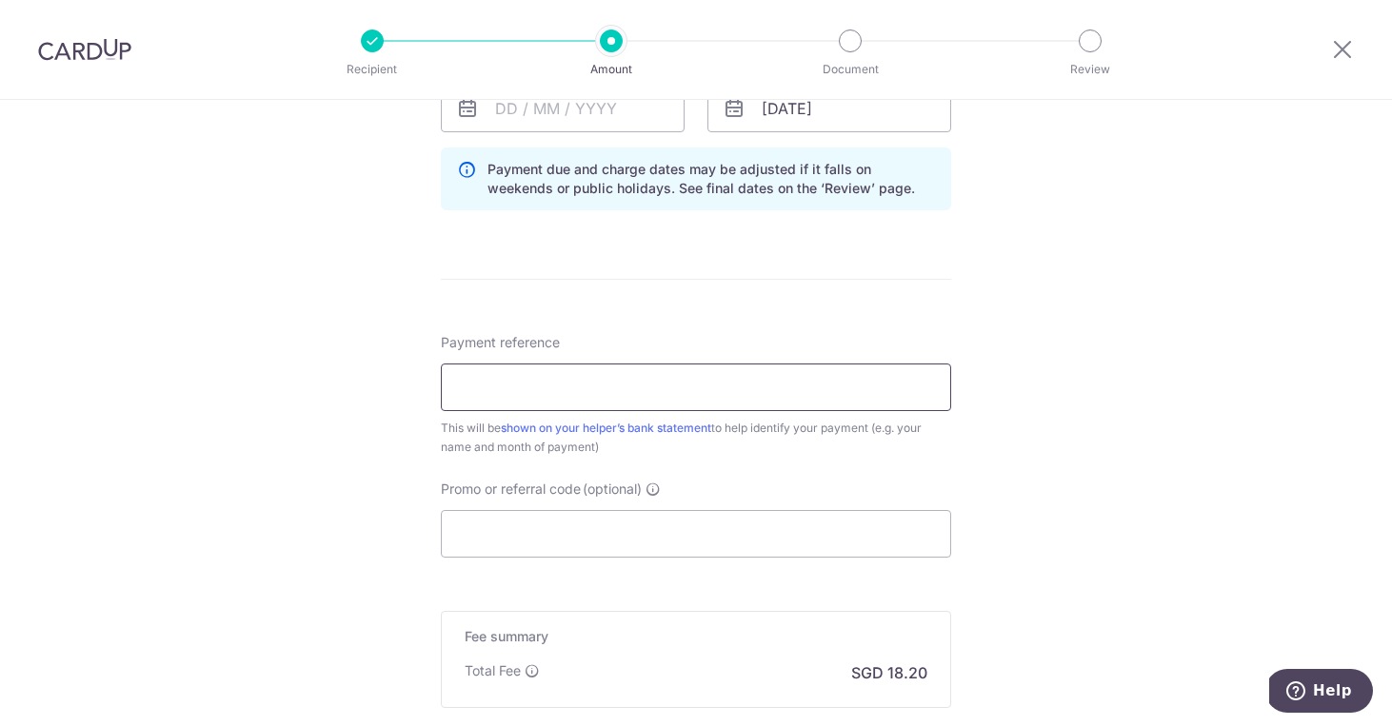
click at [744, 401] on input "Payment reference" at bounding box center [696, 388] width 510 height 48
type input "Tan Leng Huei"
click at [637, 531] on input "Promo or referral code (optional)" at bounding box center [696, 534] width 510 height 48
paste input "3NEWR3"
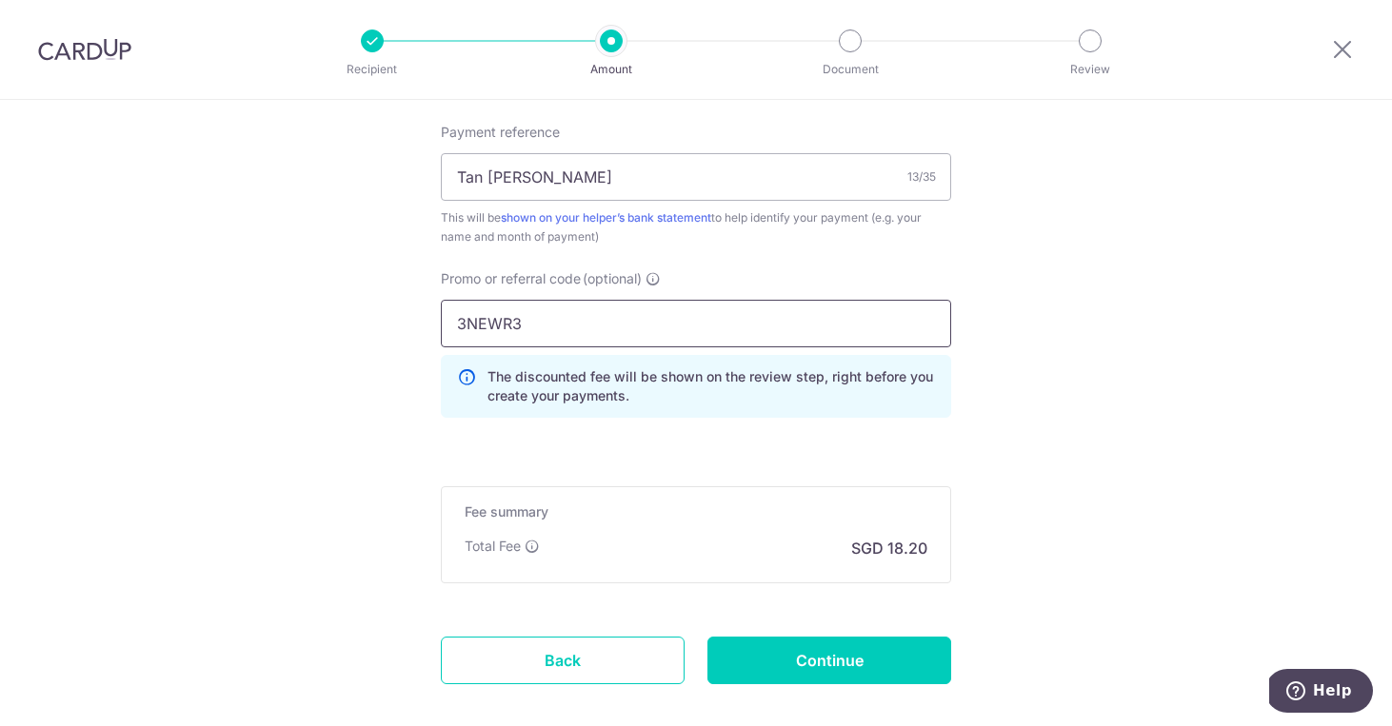
scroll to position [1188, 0]
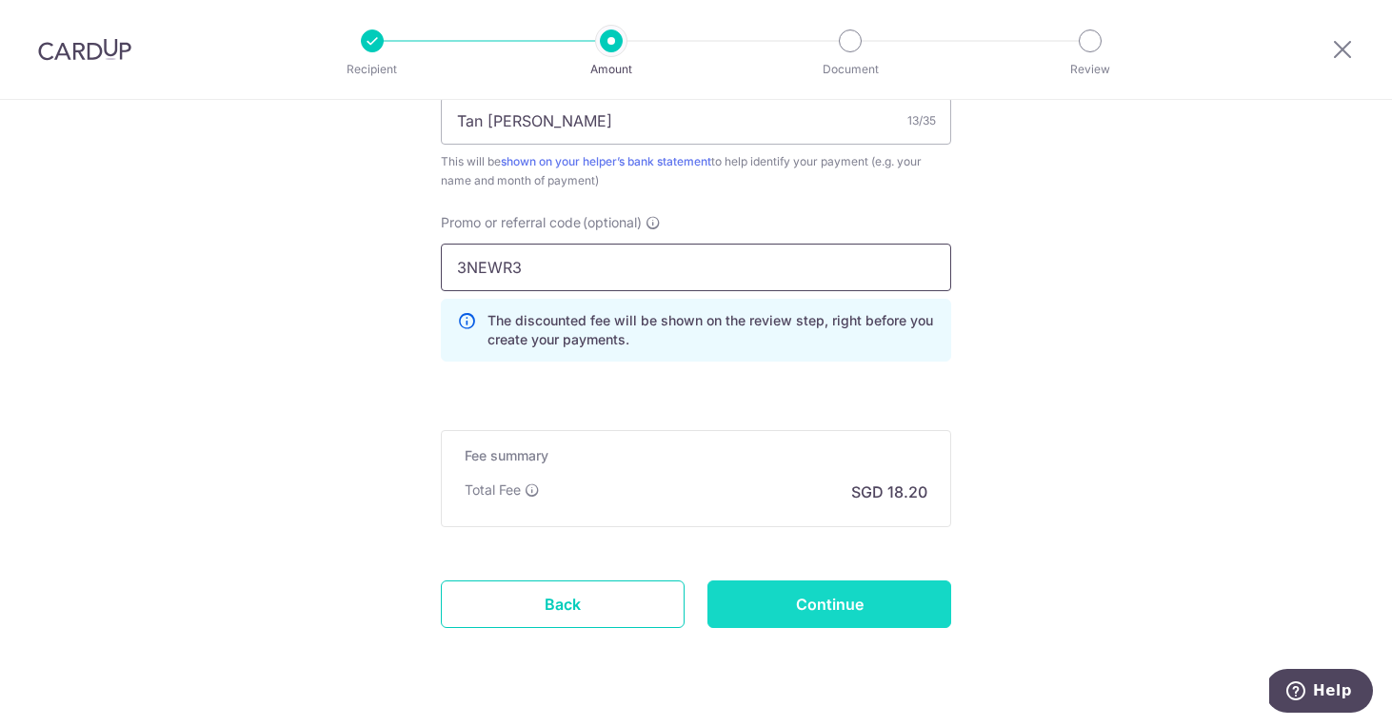
type input "3NEWR3"
click at [840, 607] on input "Continue" at bounding box center [829, 605] width 244 height 48
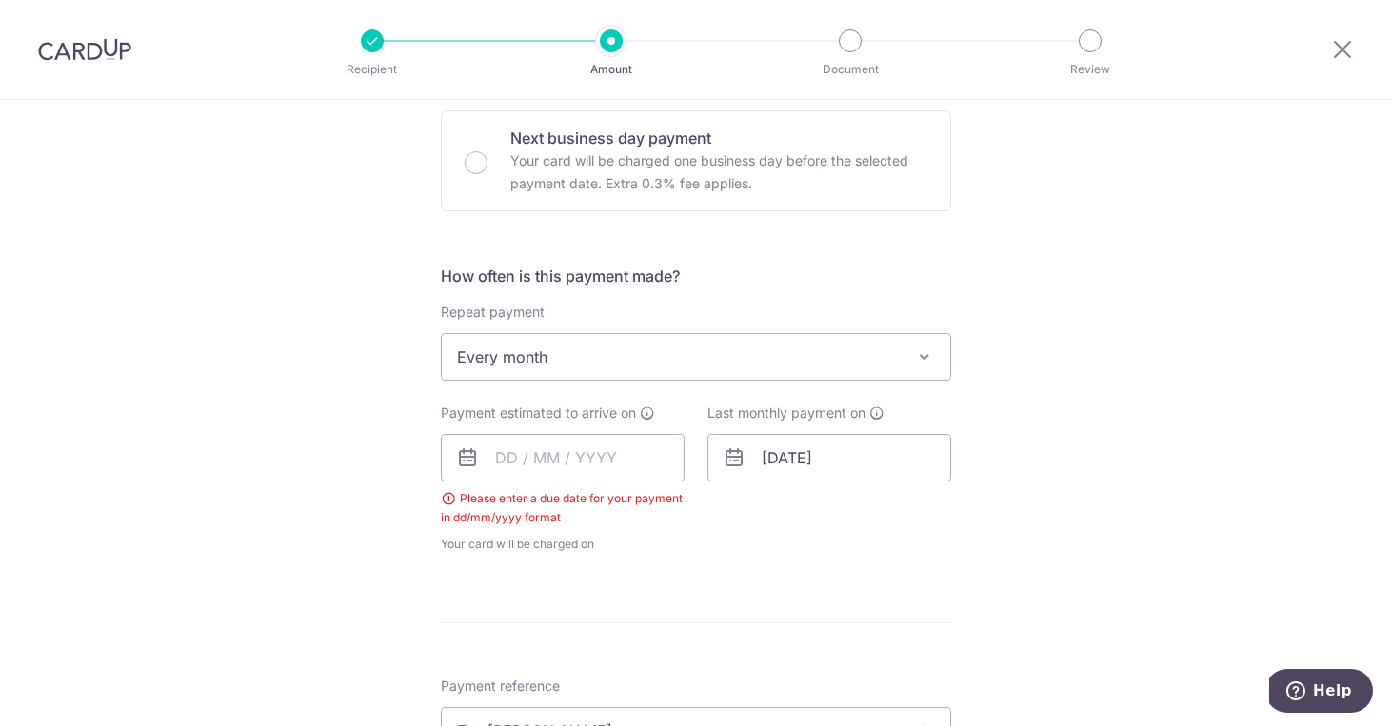
scroll to position [547, 0]
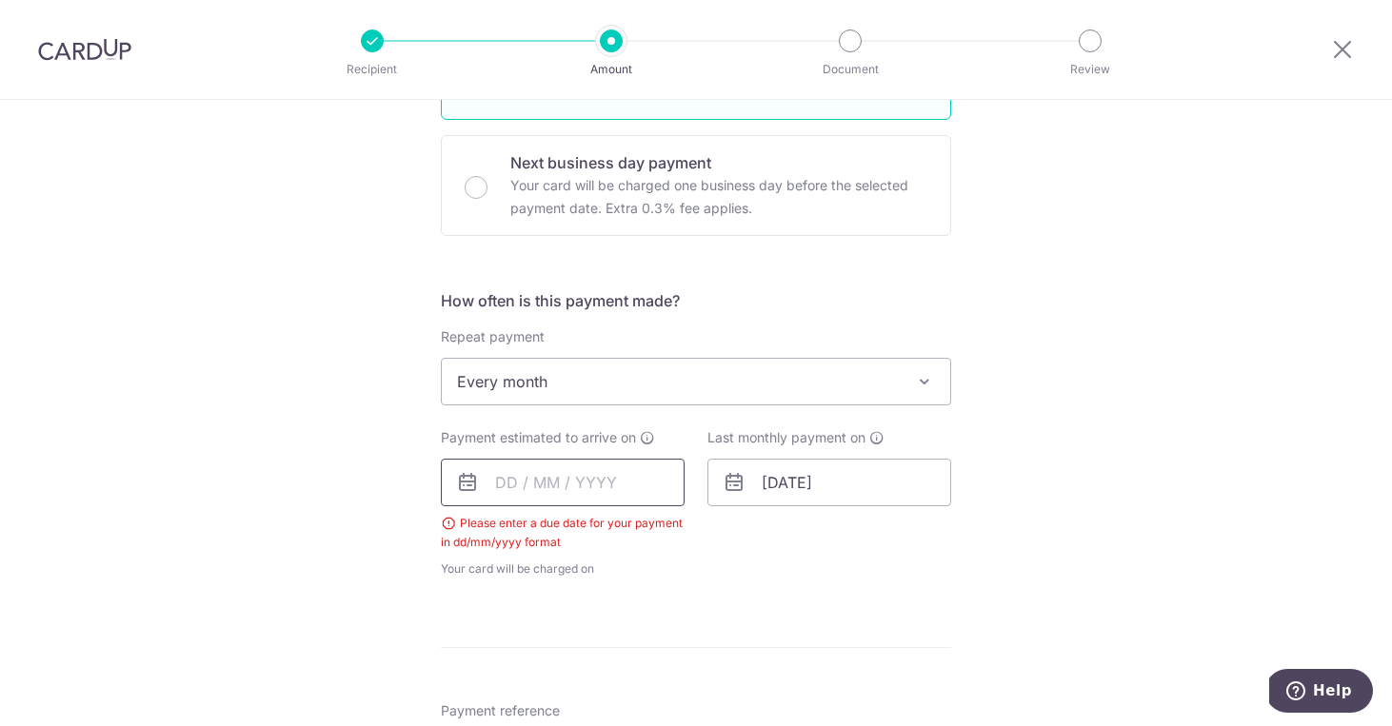
click at [524, 486] on input "text" at bounding box center [563, 483] width 244 height 48
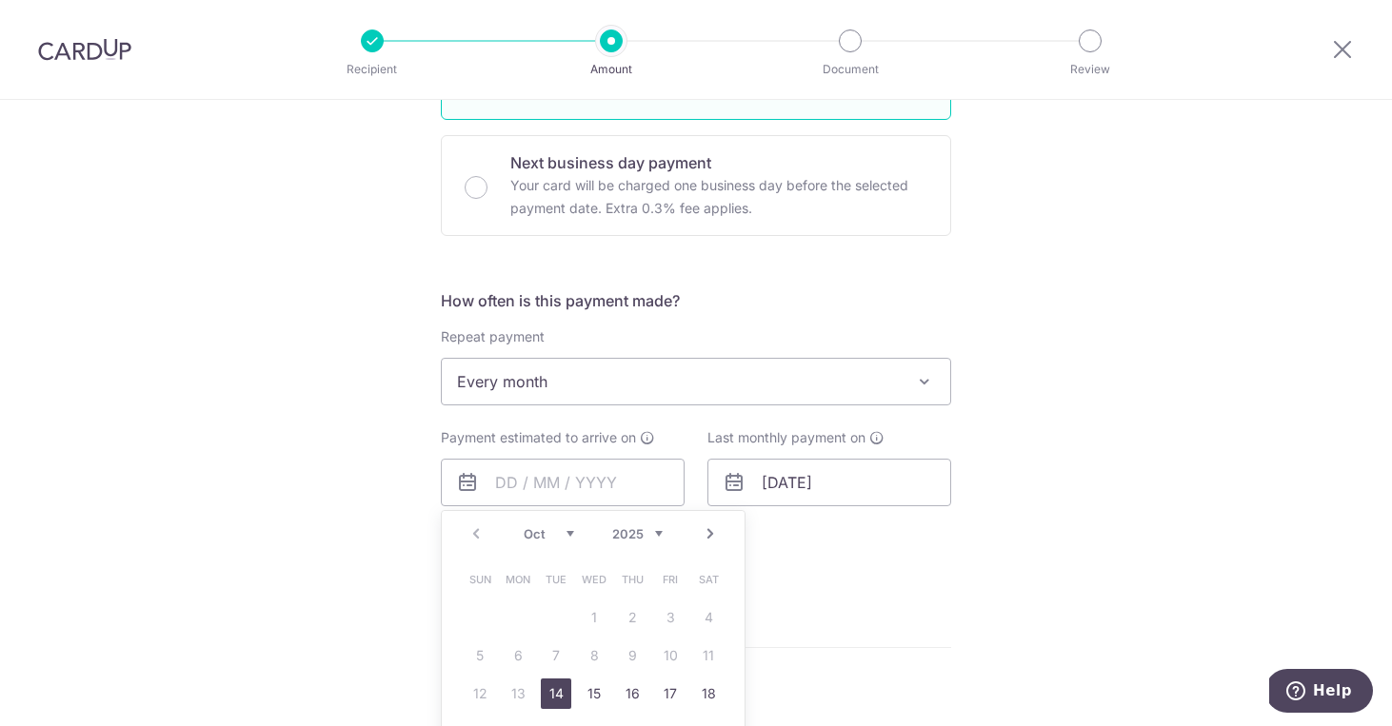
click at [559, 692] on link "14" at bounding box center [556, 694] width 30 height 30
type input "14/10/2025"
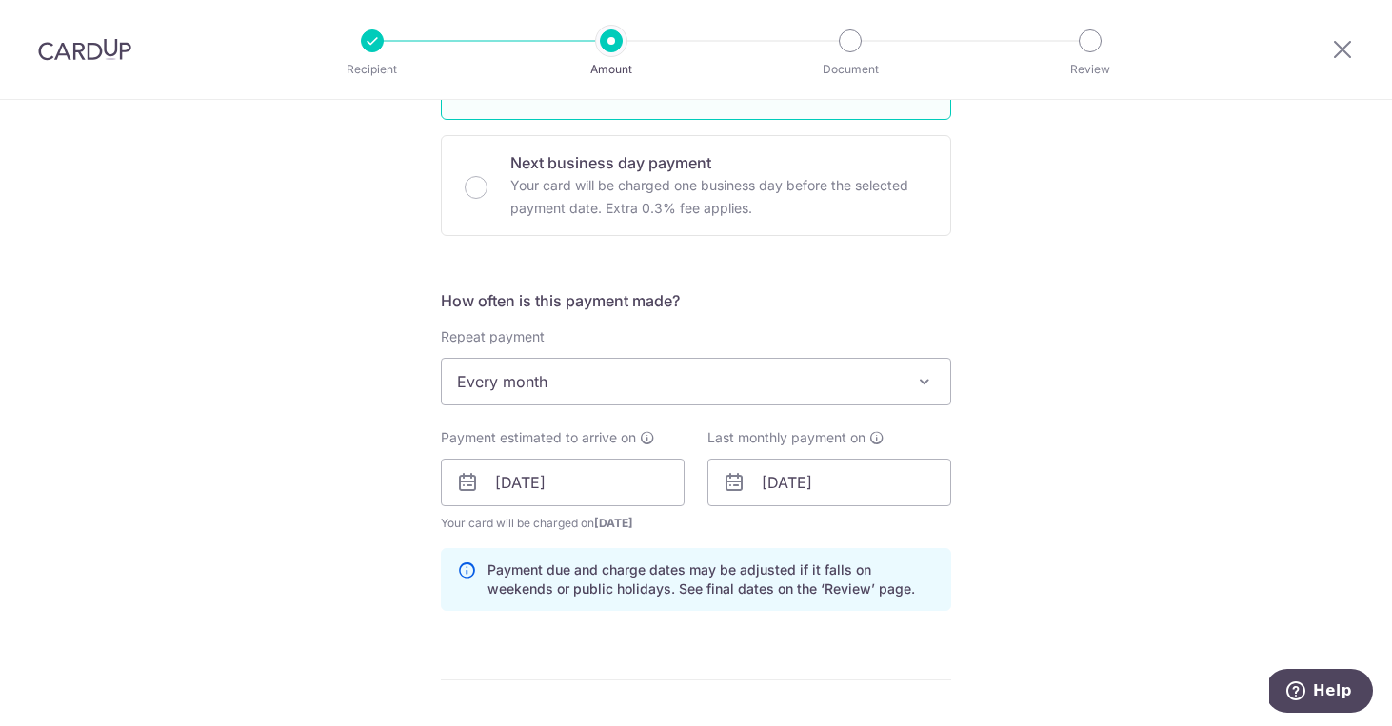
click at [1104, 476] on div "Tell us more about your payment Enter payment amount SGD 700.00 700.00 Select C…" at bounding box center [696, 496] width 1392 height 1886
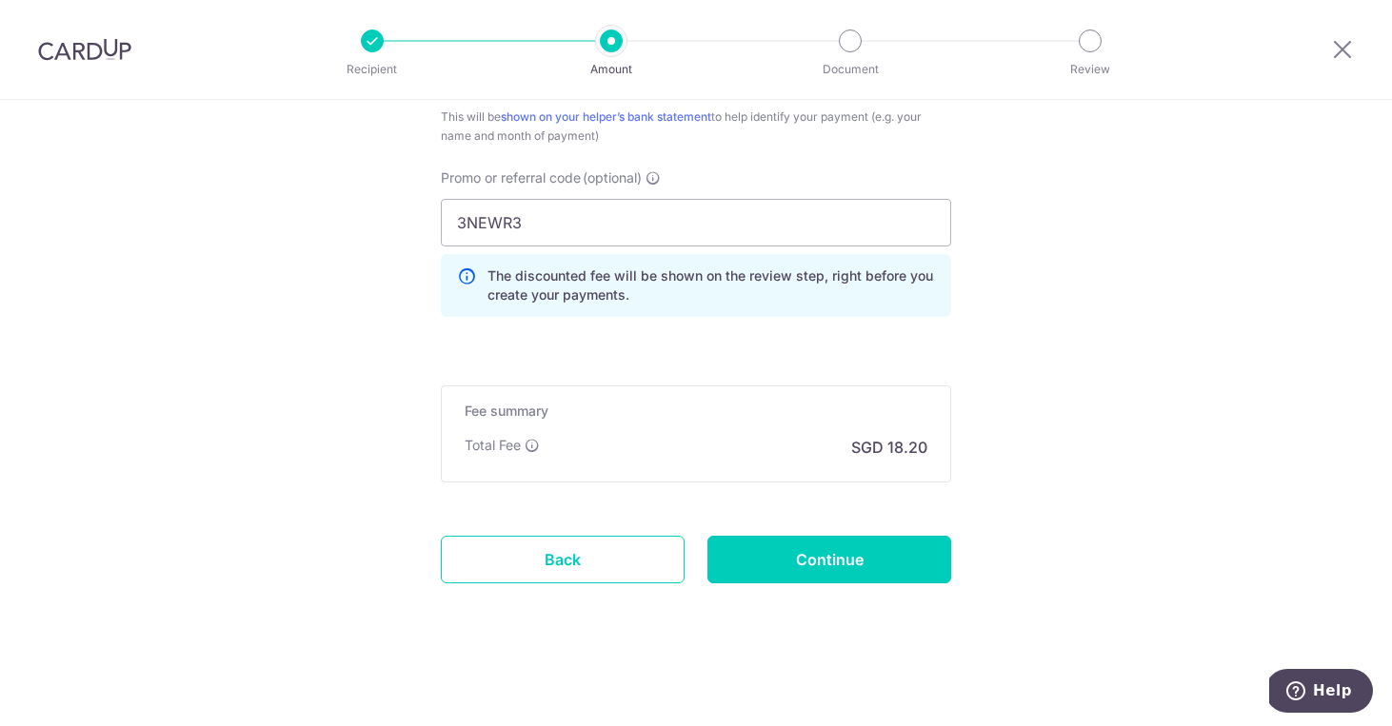
scroll to position [1259, 0]
click at [823, 568] on input "Continue" at bounding box center [829, 560] width 244 height 48
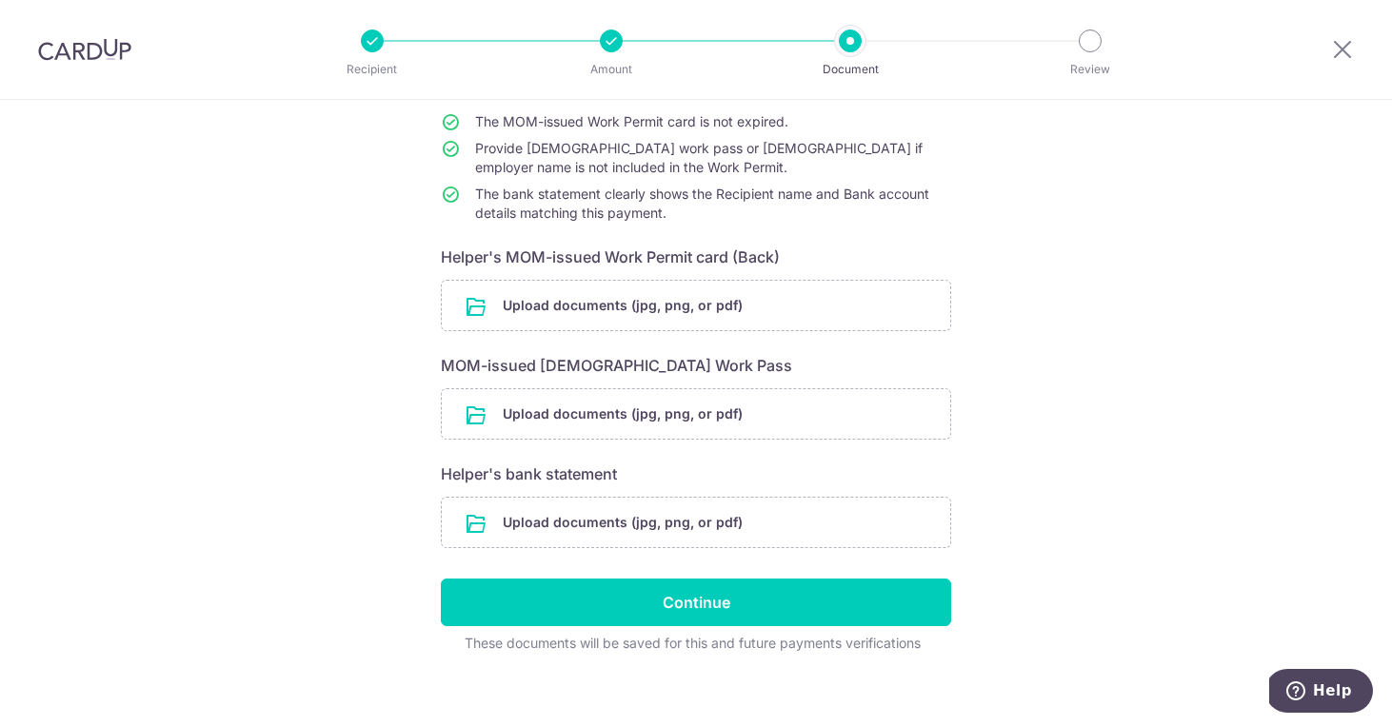
scroll to position [174, 0]
